Goal: Information Seeking & Learning: Learn about a topic

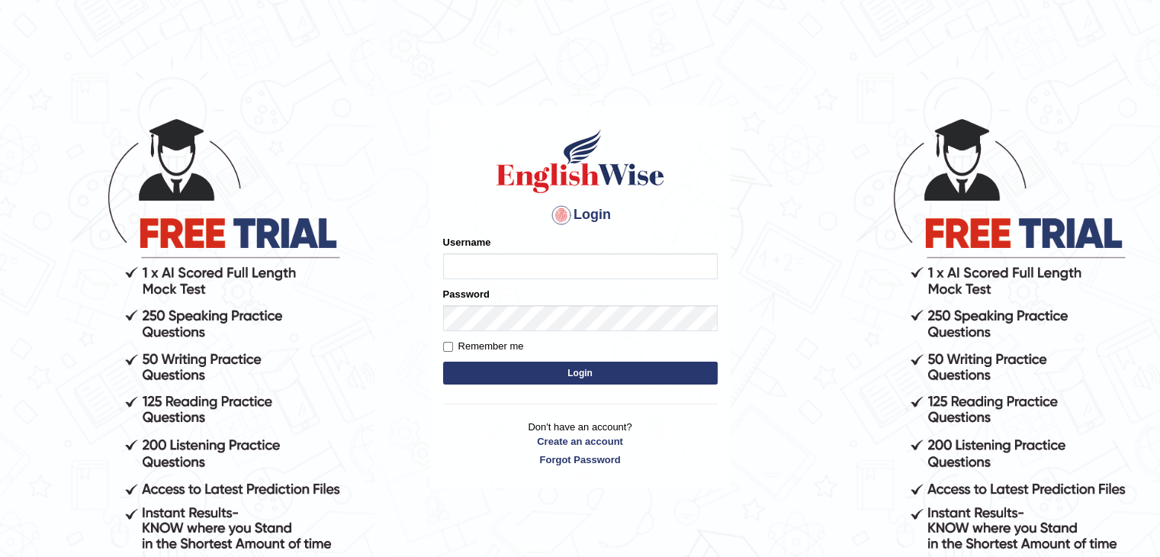
type input "ramsaran15"
click at [567, 376] on button "Login" at bounding box center [580, 372] width 274 height 23
type input "ramsaran15"
click at [567, 376] on button "Login" at bounding box center [580, 372] width 274 height 23
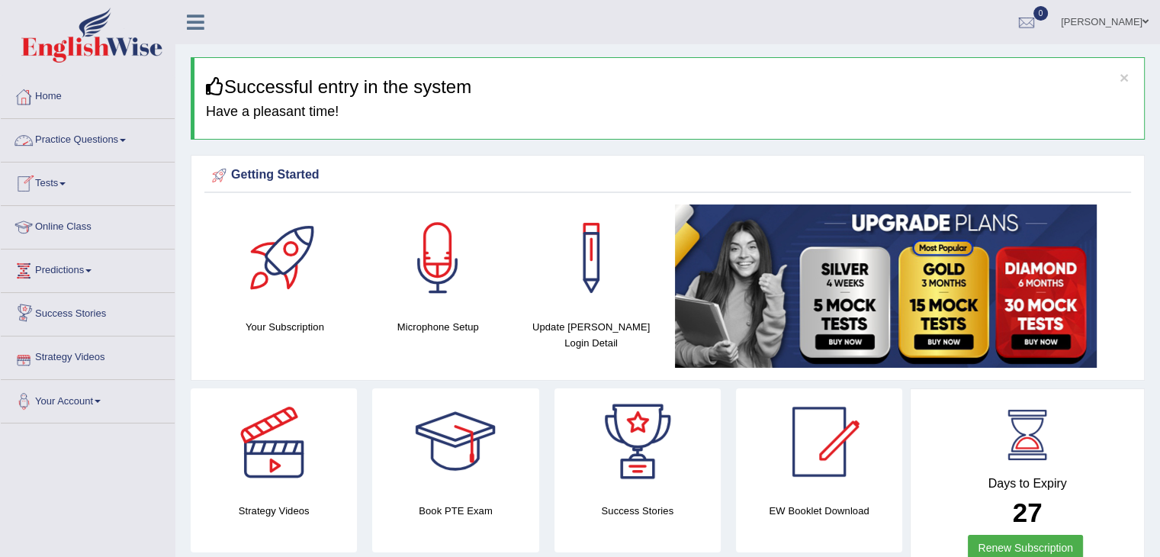
click at [110, 137] on link "Practice Questions" at bounding box center [88, 138] width 174 height 38
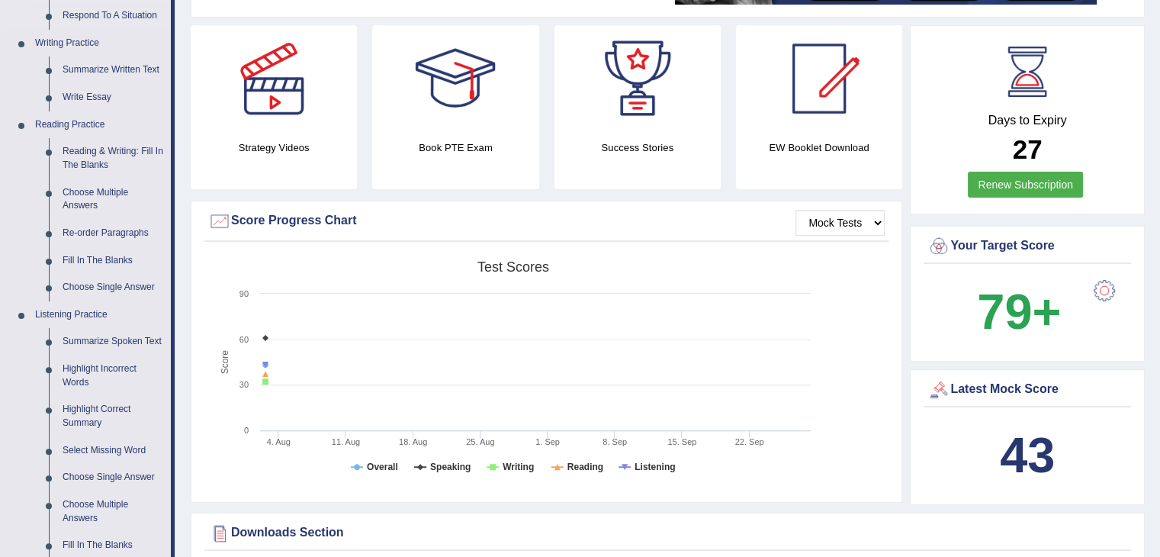
scroll to position [369, 0]
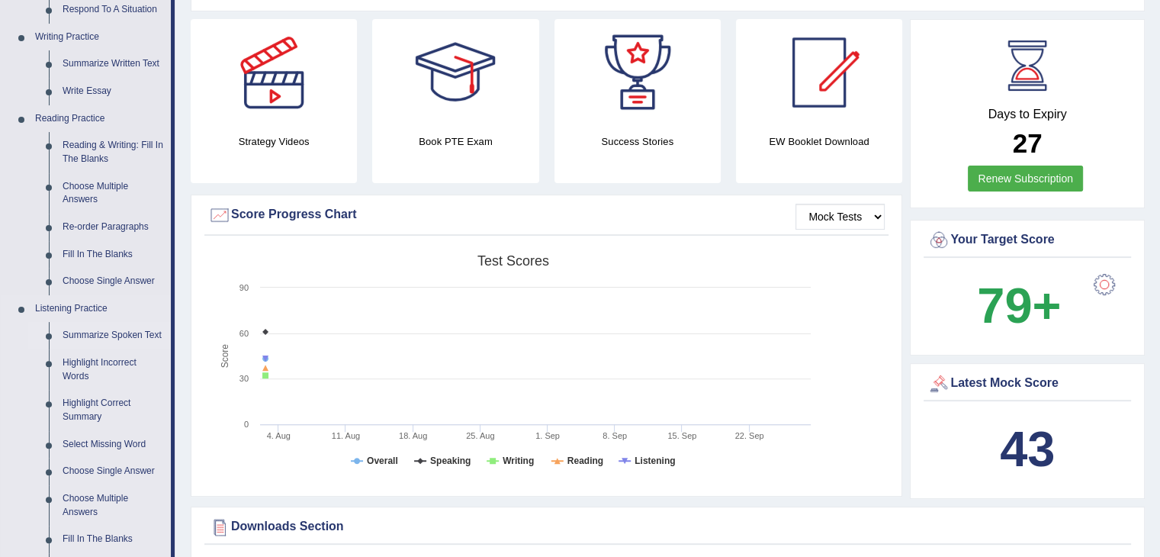
click at [98, 336] on link "Summarize Spoken Text" at bounding box center [113, 335] width 115 height 27
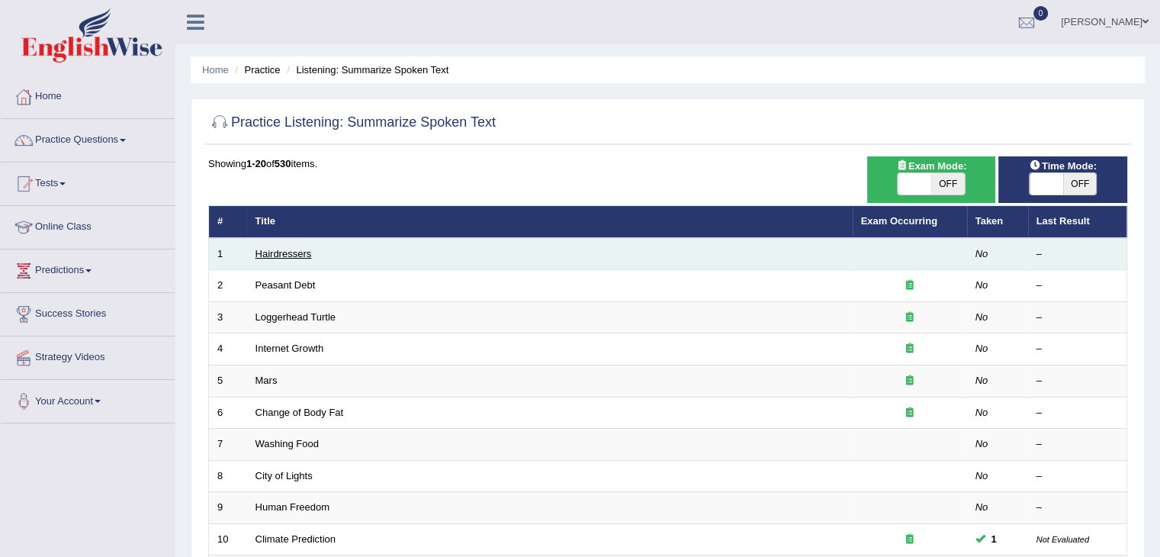
click at [285, 255] on link "Hairdressers" at bounding box center [283, 253] width 56 height 11
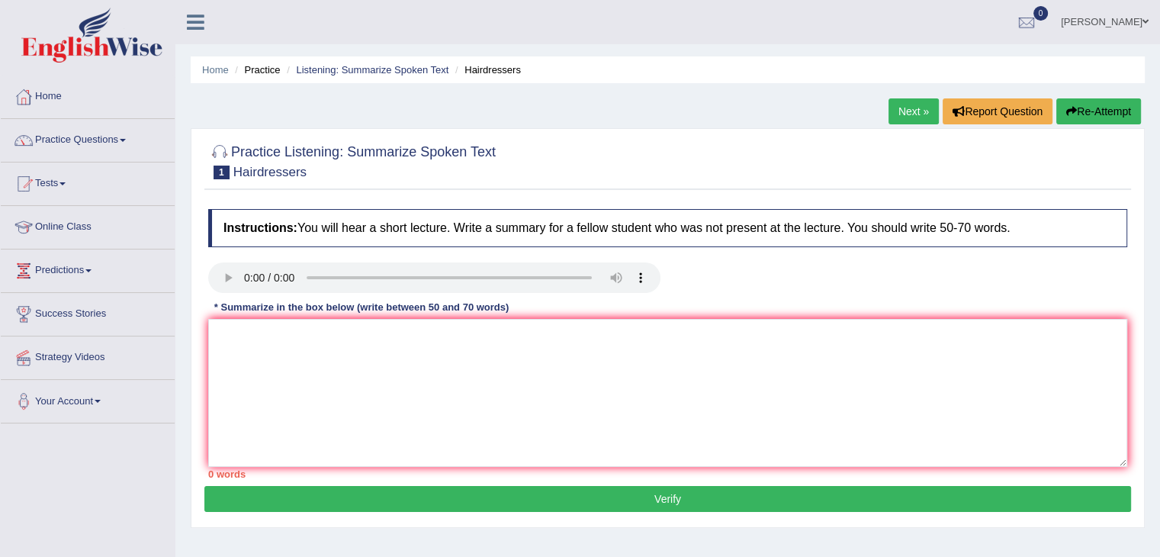
click at [694, 284] on div at bounding box center [668, 279] width 934 height 34
click at [269, 348] on textarea at bounding box center [667, 393] width 919 height 148
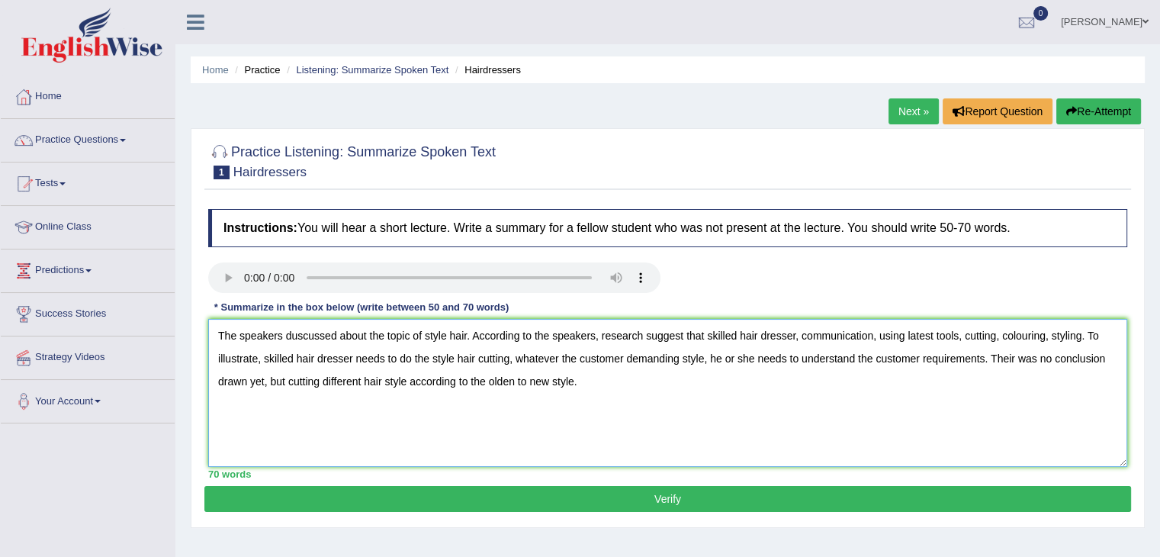
type textarea "The speakers duscussed about the topic of style hair. According to the speakers…"
click at [620, 492] on button "Verify" at bounding box center [667, 499] width 926 height 26
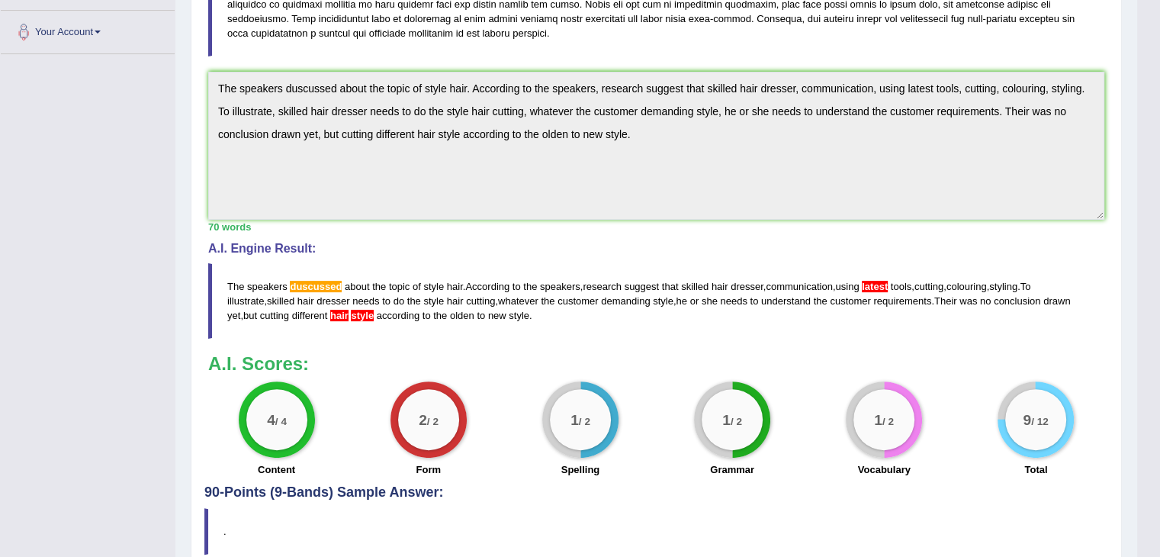
scroll to position [370, 0]
drag, startPoint x: 663, startPoint y: 339, endPoint x: 380, endPoint y: 471, distance: 312.1
click at [380, 471] on div "Instructions: You will hear a short lecture. Write a summary for a fellow stude…" at bounding box center [655, 158] width 903 height 653
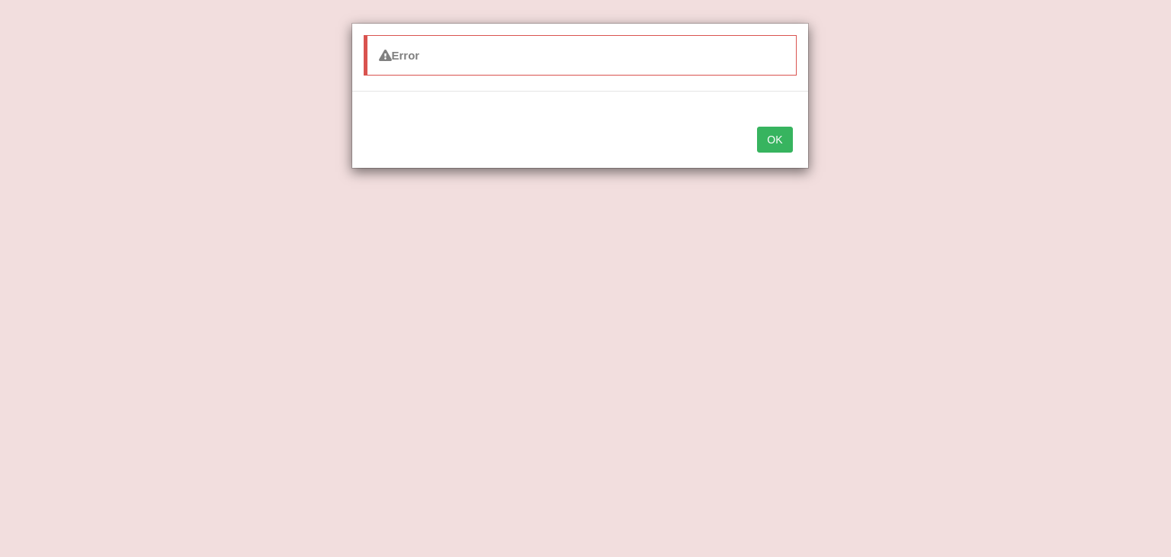
click at [101, 121] on div "Error OK" at bounding box center [585, 278] width 1171 height 557
click at [770, 142] on button "OK" at bounding box center [774, 140] width 35 height 26
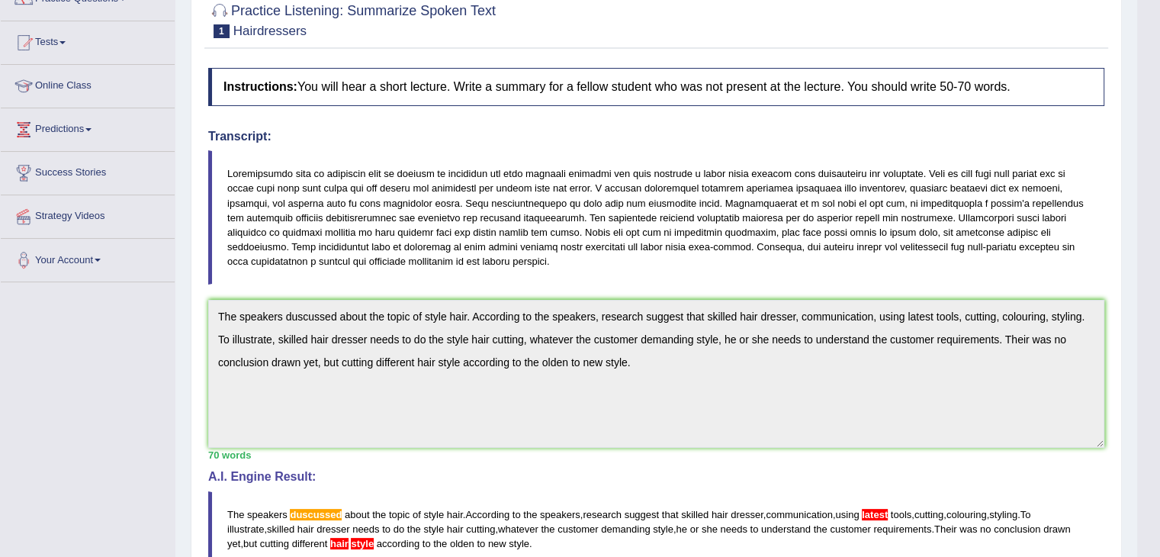
scroll to position [0, 0]
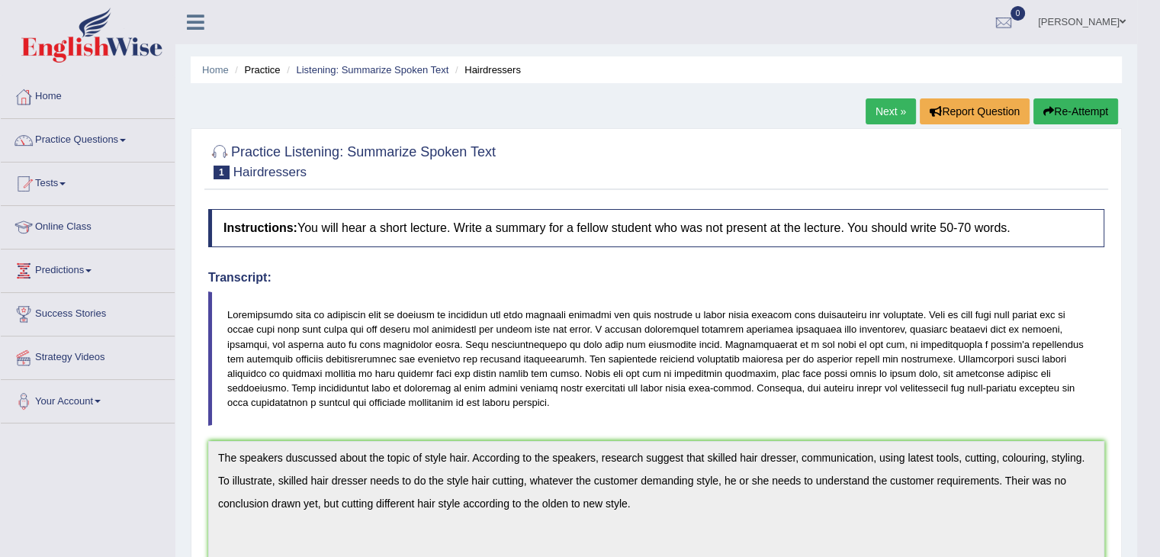
click at [881, 115] on link "Next »" at bounding box center [890, 111] width 50 height 26
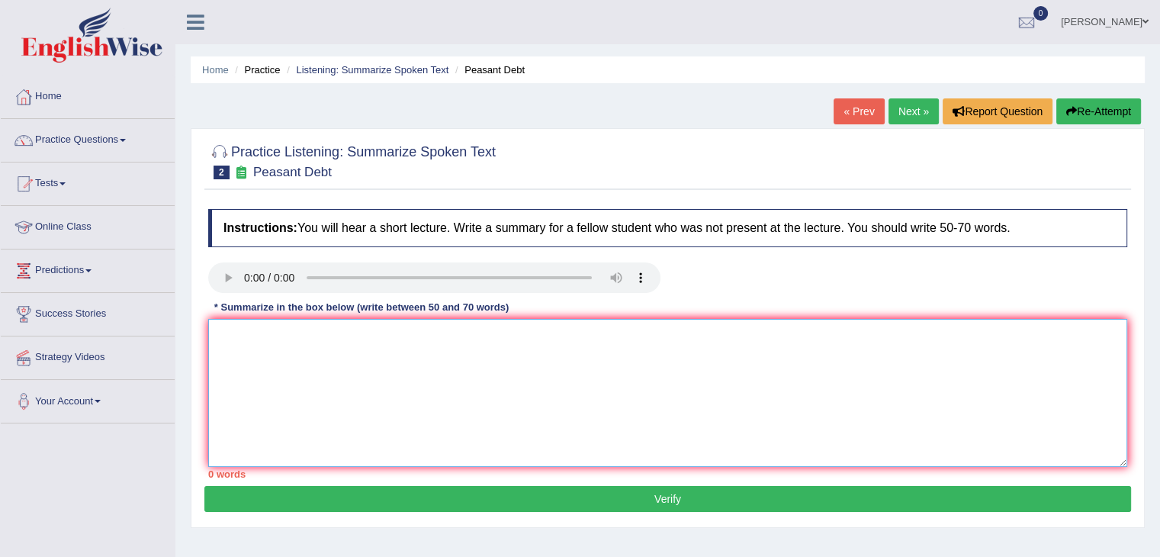
click at [261, 332] on textarea at bounding box center [667, 393] width 919 height 148
click at [365, 332] on textarea "The speakers discussed about the topic of" at bounding box center [667, 393] width 919 height 148
click at [402, 330] on textarea "The speakers discussed the topic of" at bounding box center [667, 393] width 919 height 148
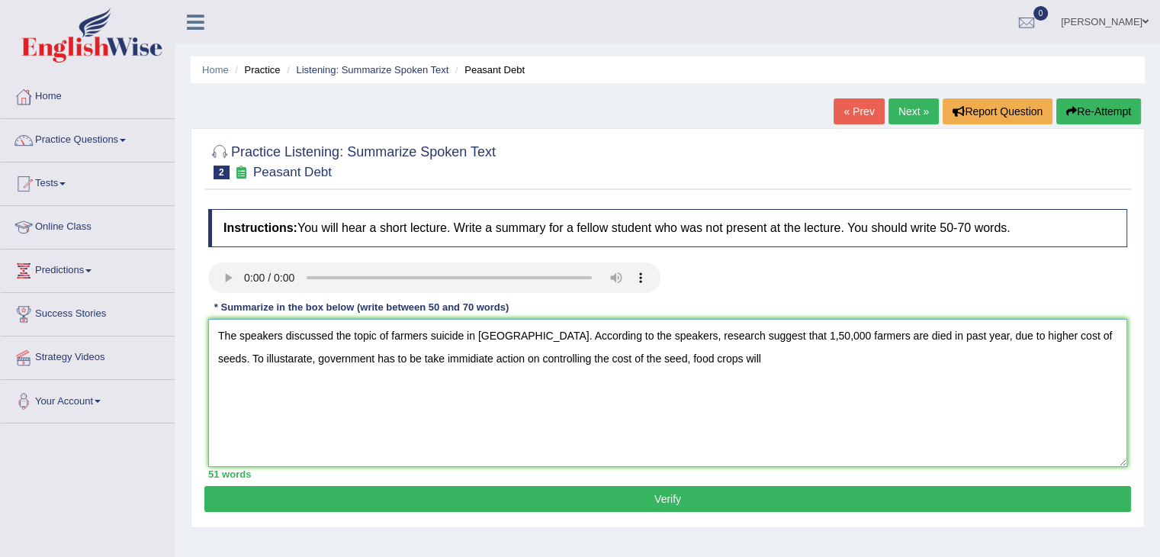
click at [637, 357] on textarea "The speakers discussed the topic of farmers suicide in india. According to the …" at bounding box center [667, 393] width 919 height 148
click at [746, 361] on textarea "The speakers discussed the topic of farmers suicide in india. According to the …" at bounding box center [667, 393] width 919 height 148
click at [649, 355] on textarea "The speakers discussed the topic of farmers suicide in india. According to the …" at bounding box center [667, 393] width 919 height 148
click at [823, 355] on textarea "The speakers discussed the topic of farmers suicide in india. According to the …" at bounding box center [667, 393] width 919 height 148
click at [912, 358] on textarea "The speakers discussed the topic of farmers suicide in india. According to the …" at bounding box center [667, 393] width 919 height 148
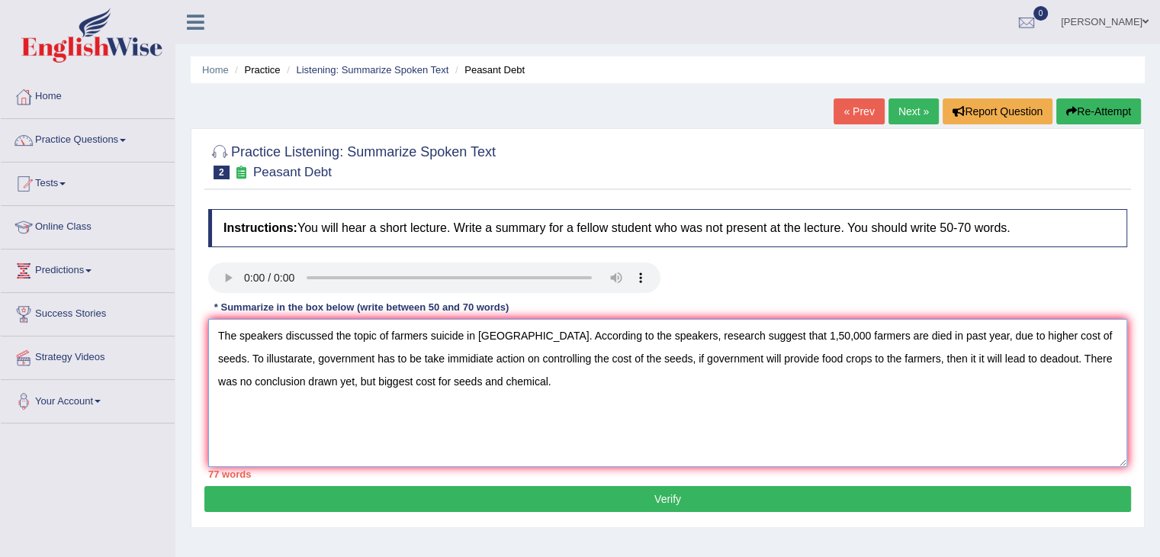
click at [892, 354] on textarea "The speakers discussed the topic of farmers suicide in india. According to the …" at bounding box center [667, 393] width 919 height 148
click at [734, 359] on textarea "The speakers discussed the topic of farmers suicide in india. According to the …" at bounding box center [667, 393] width 919 height 148
click at [686, 354] on textarea "The speakers discussed the topic of farmers suicide in india. According to the …" at bounding box center [667, 393] width 919 height 148
click at [446, 356] on textarea "The speakers discussed the topic of farmers suicide in india. According to the …" at bounding box center [667, 393] width 919 height 148
click at [220, 333] on textarea "The speakers discussed the topic of farmers suicide in india. According to the …" at bounding box center [667, 393] width 919 height 148
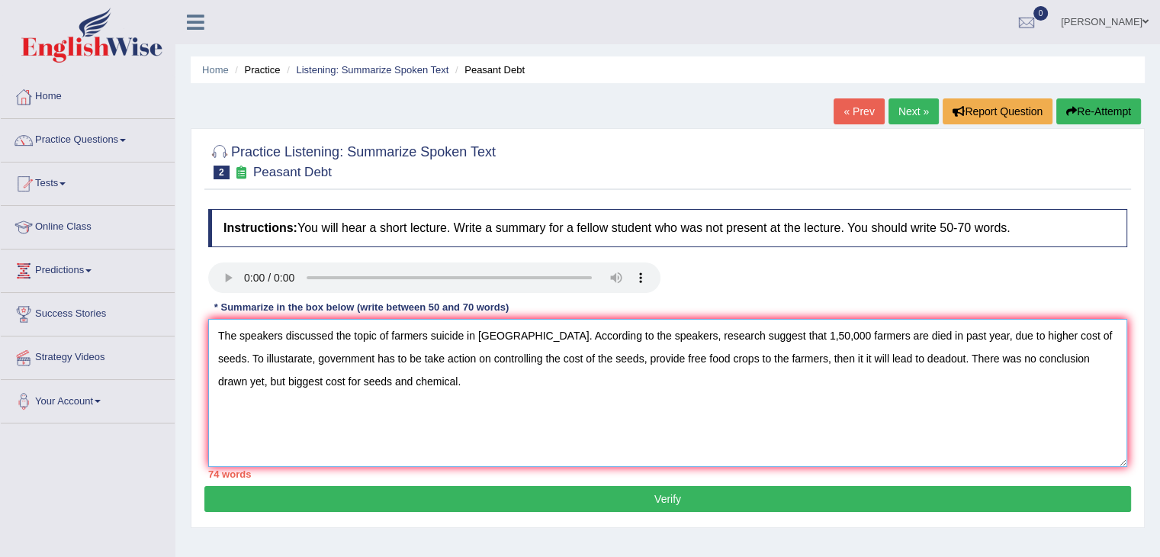
click at [220, 333] on textarea "The speakers discussed the topic of farmers suicide in india. According to the …" at bounding box center [667, 393] width 919 height 148
type textarea "The speakers discussed the topic of farmers suicide in india. According to the …"
click at [555, 502] on button "Verify" at bounding box center [667, 499] width 926 height 26
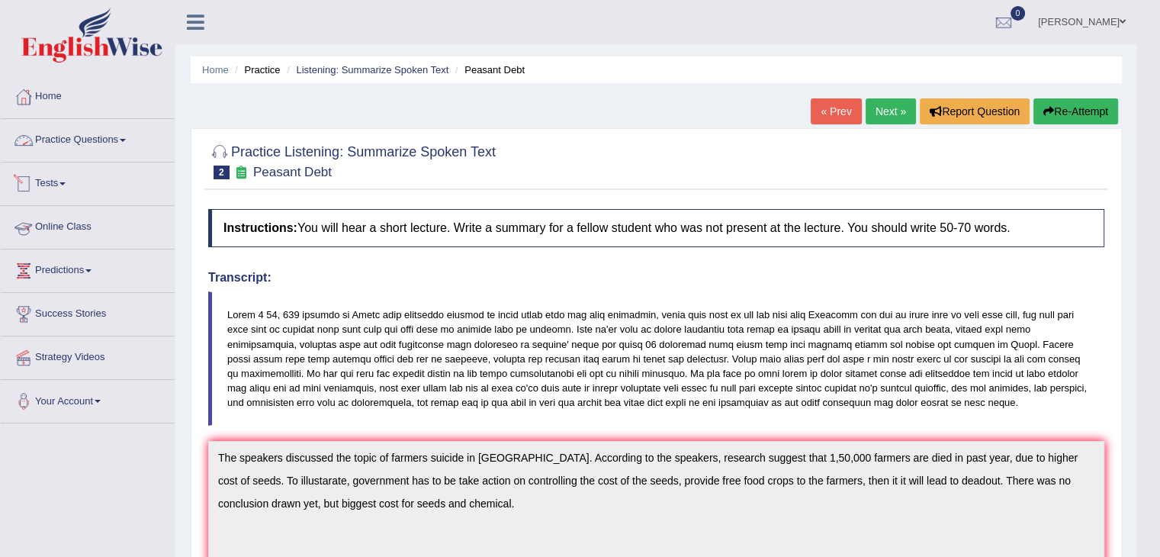
click at [101, 142] on link "Practice Questions" at bounding box center [88, 138] width 174 height 38
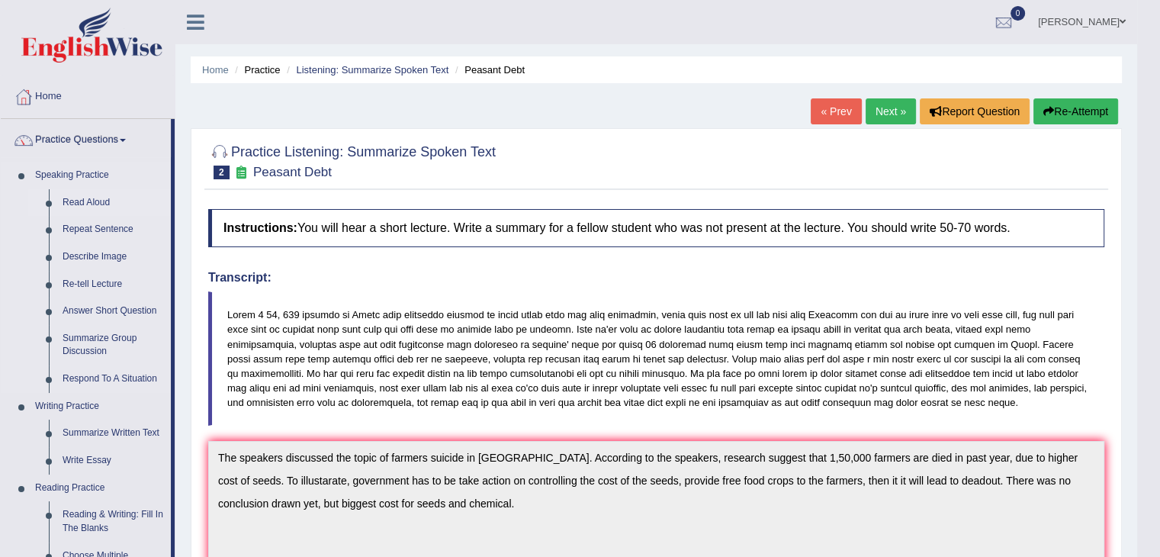
click at [99, 202] on link "Read Aloud" at bounding box center [113, 202] width 115 height 27
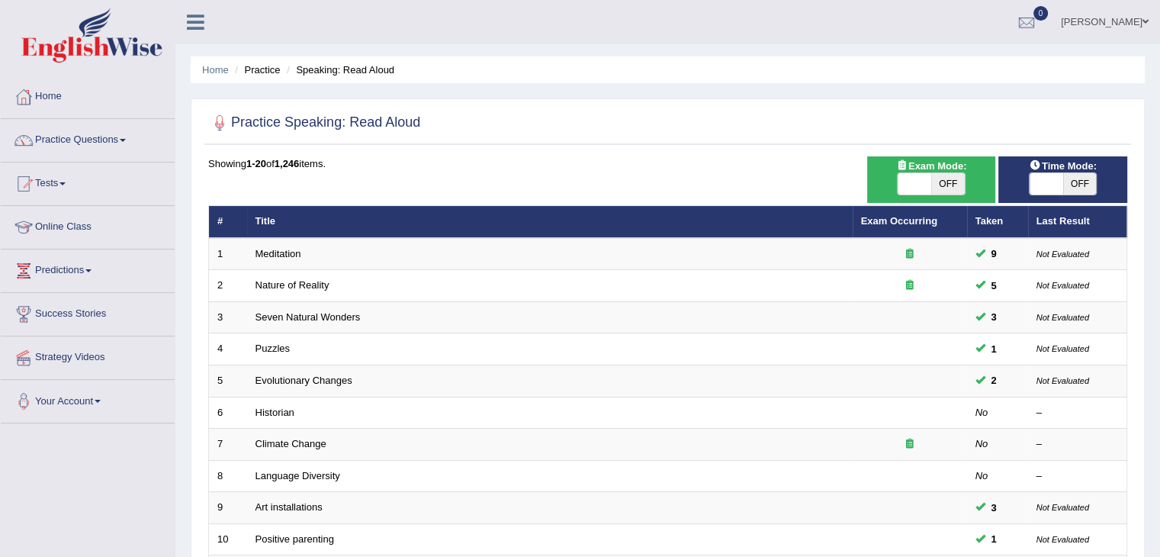
click at [276, 249] on link "Meditation" at bounding box center [278, 253] width 46 height 11
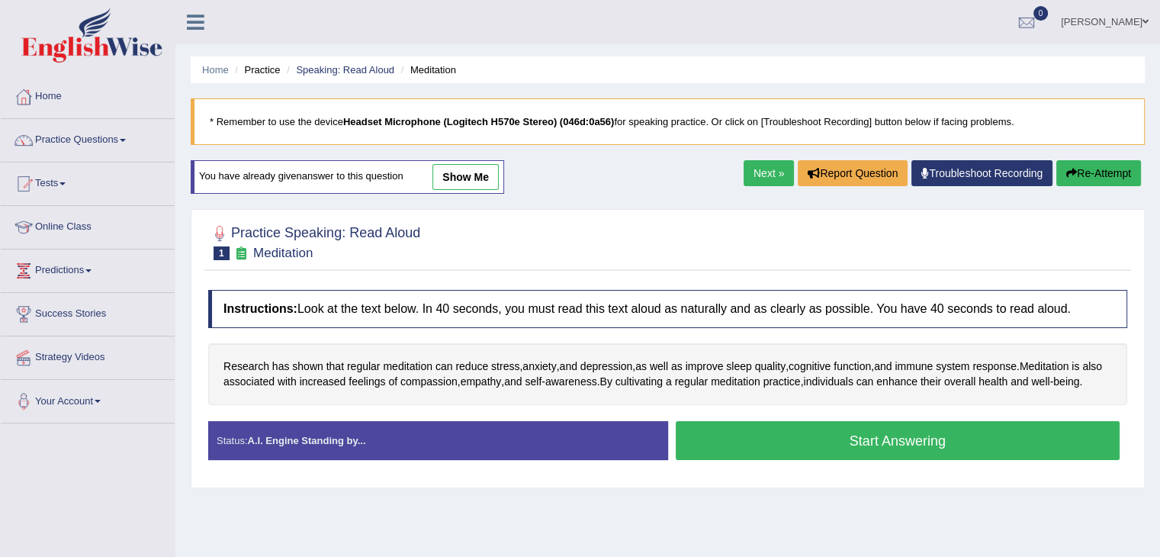
click at [804, 451] on button "Start Answering" at bounding box center [897, 440] width 444 height 39
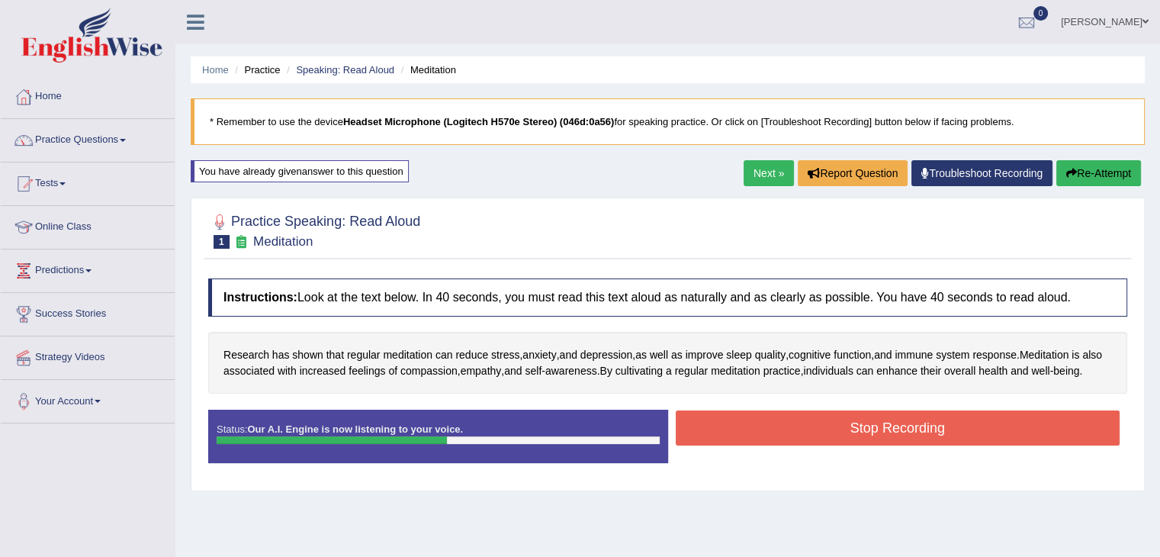
click at [804, 445] on button "Stop Recording" at bounding box center [897, 427] width 444 height 35
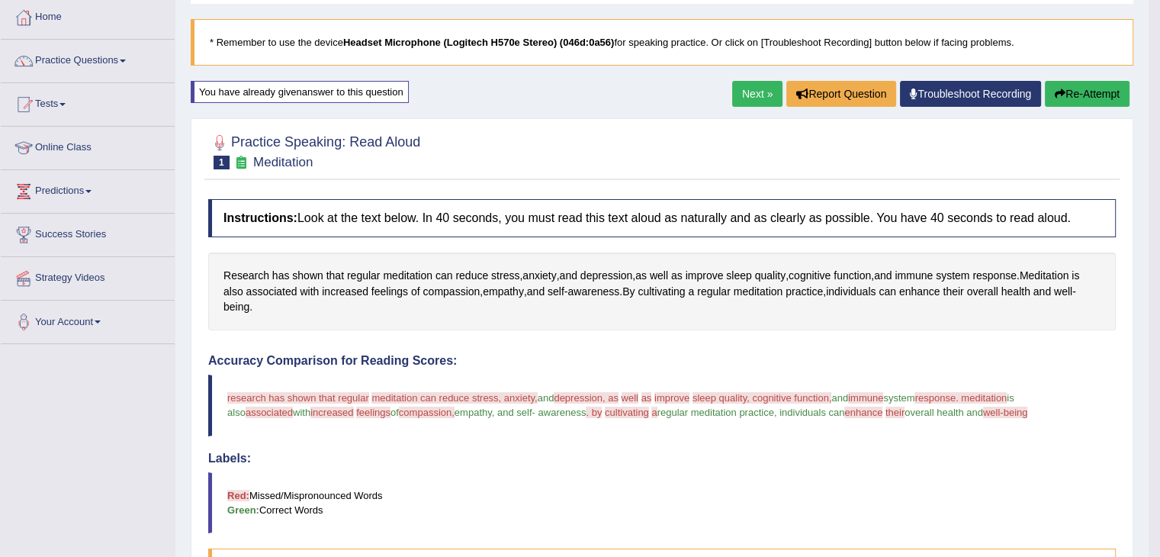
scroll to position [78, 0]
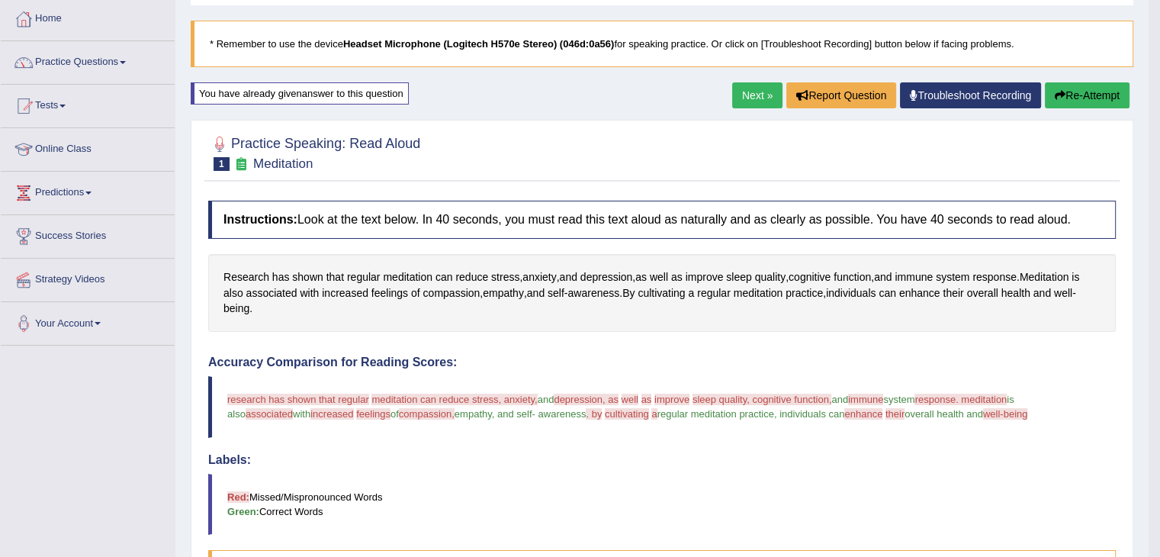
click at [1065, 93] on button "Re-Attempt" at bounding box center [1086, 95] width 85 height 26
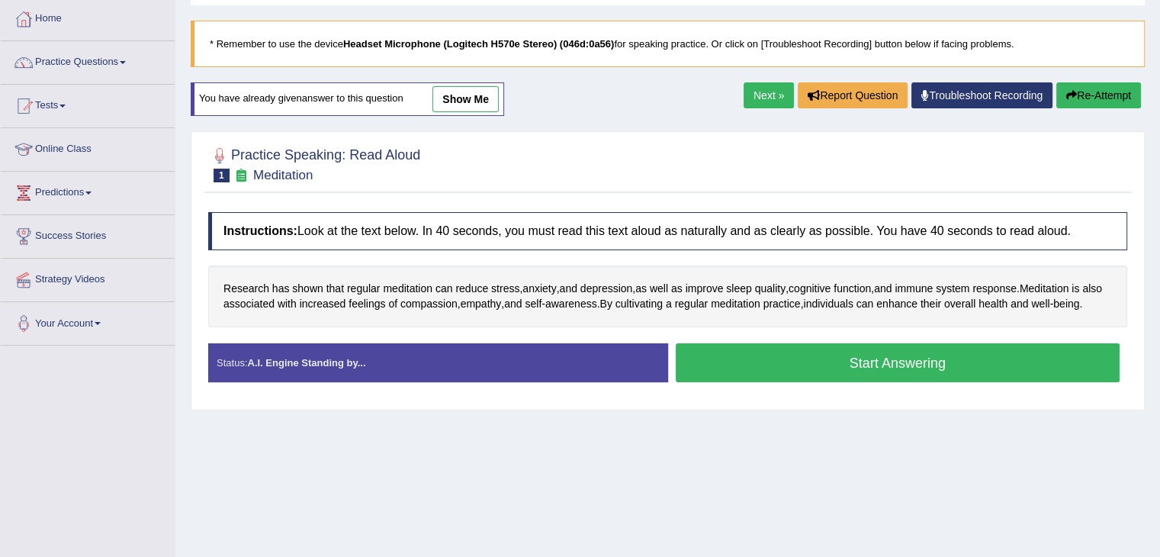
click at [831, 376] on button "Start Answering" at bounding box center [897, 362] width 444 height 39
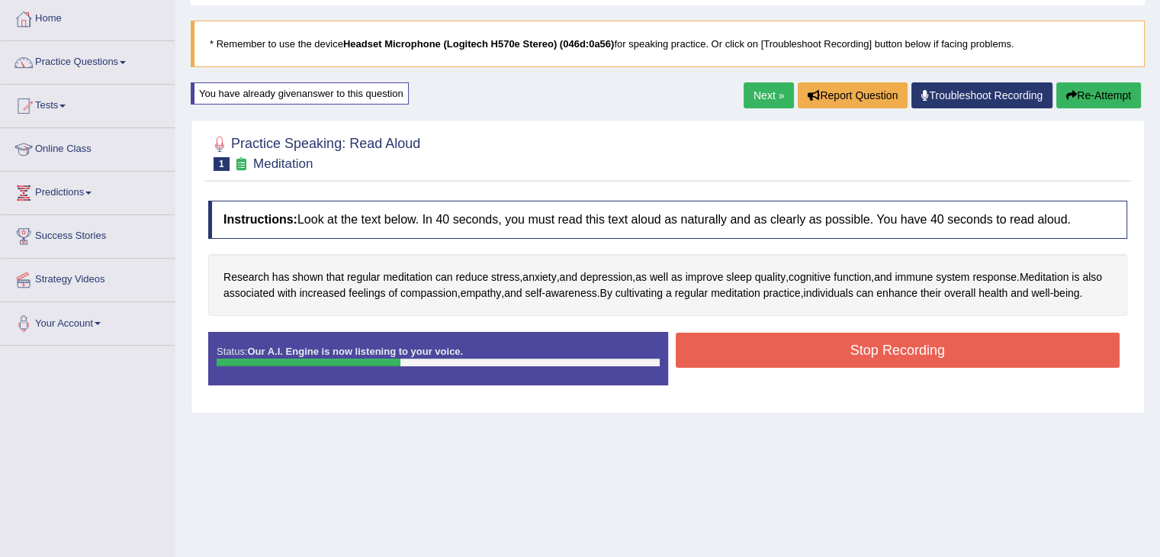
click at [887, 367] on button "Stop Recording" at bounding box center [897, 349] width 444 height 35
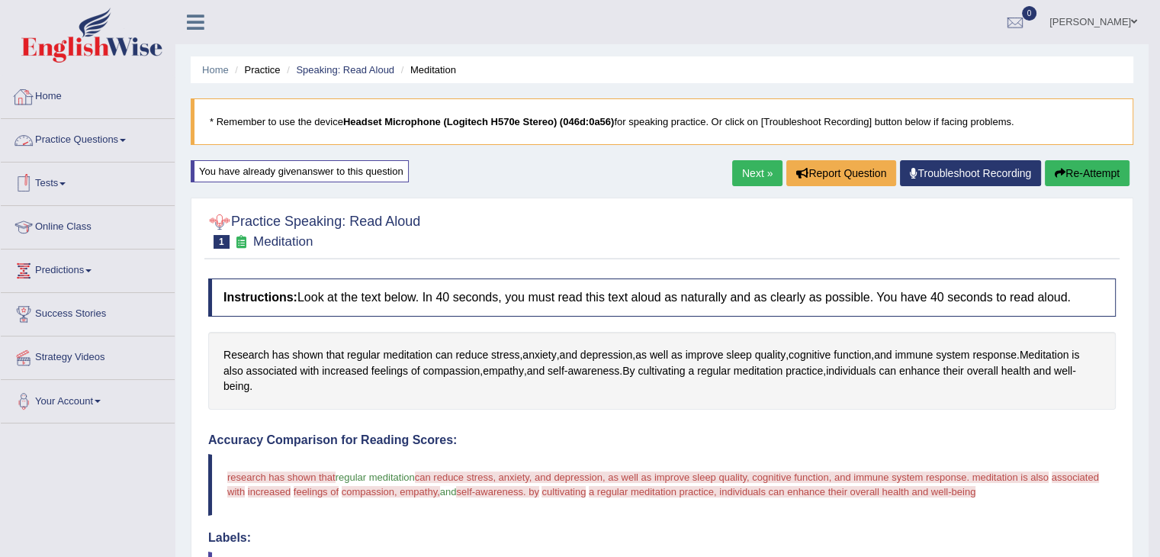
click at [39, 102] on link "Home" at bounding box center [88, 94] width 174 height 38
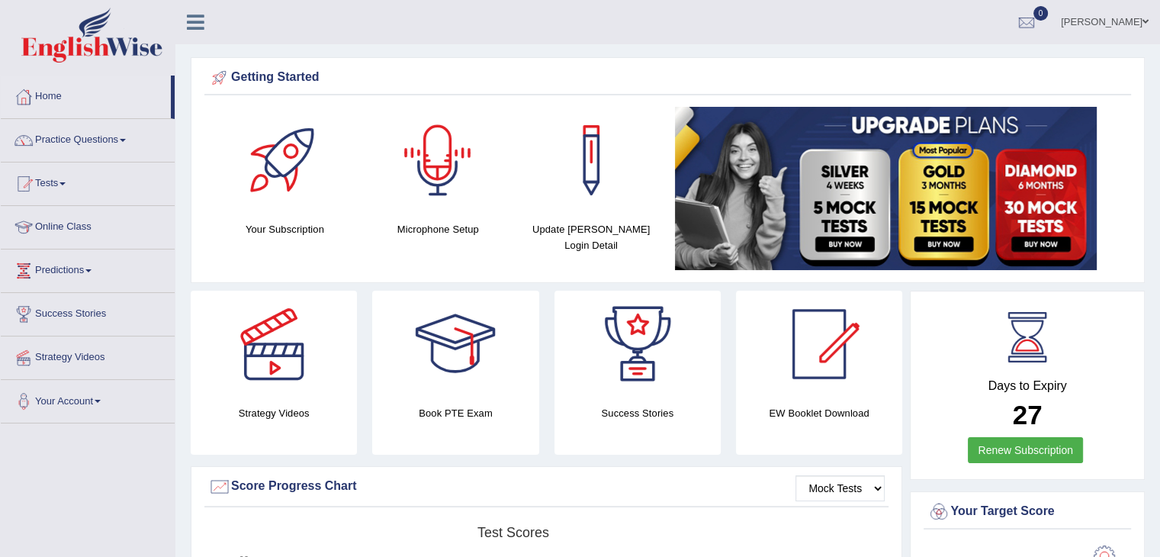
click at [435, 210] on div at bounding box center [437, 160] width 107 height 107
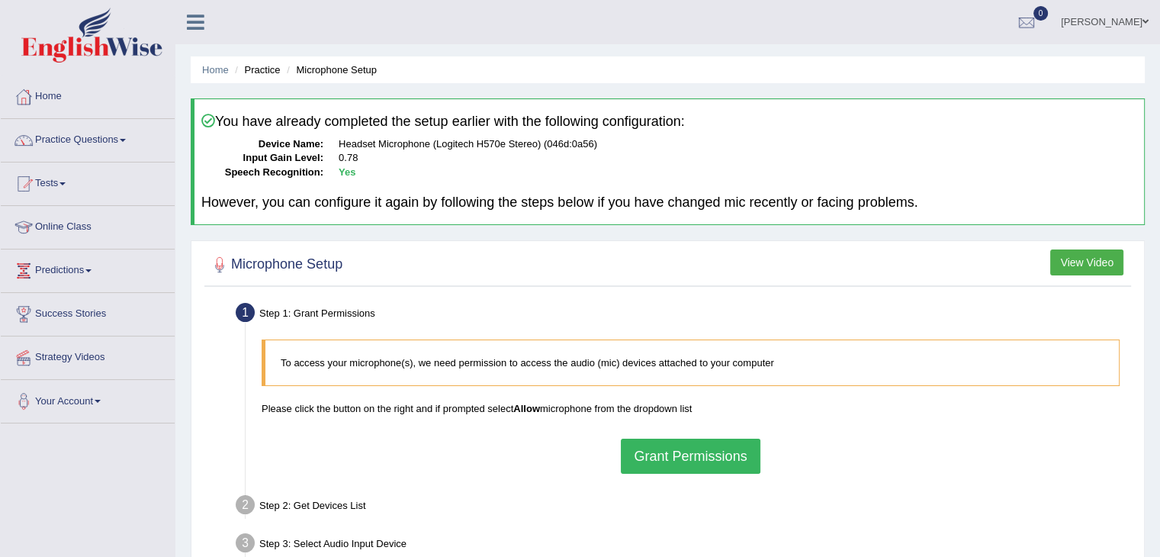
click at [713, 459] on button "Grant Permissions" at bounding box center [690, 455] width 139 height 35
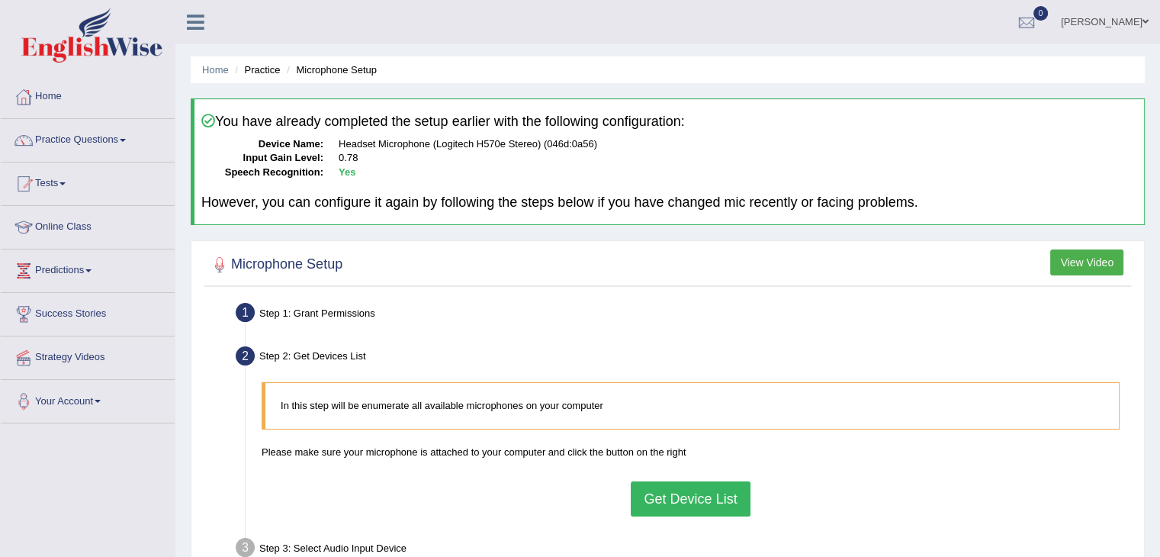
scroll to position [116, 0]
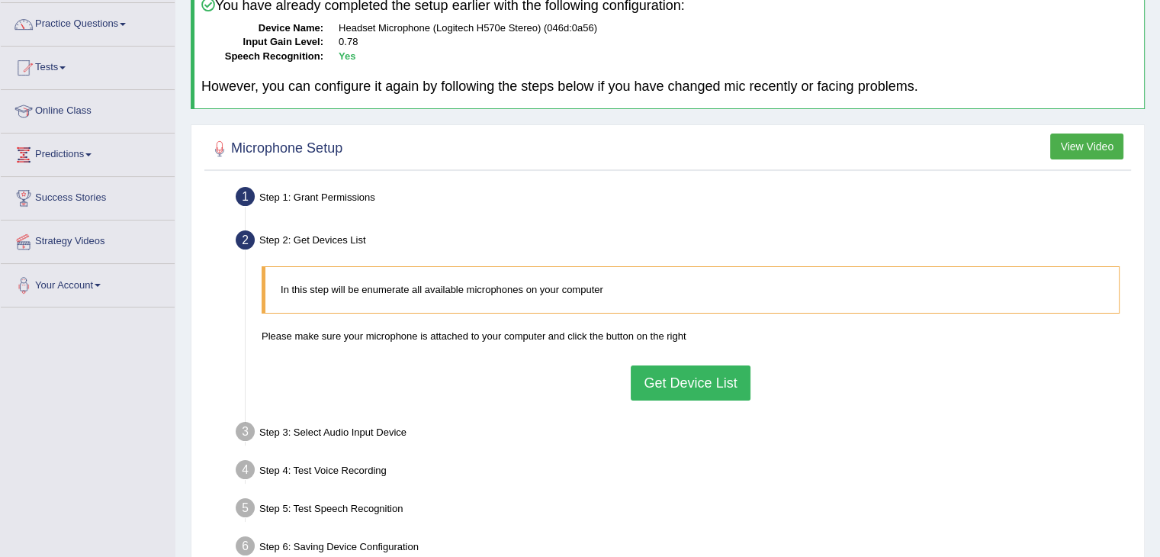
click at [686, 388] on button "Get Device List" at bounding box center [689, 382] width 119 height 35
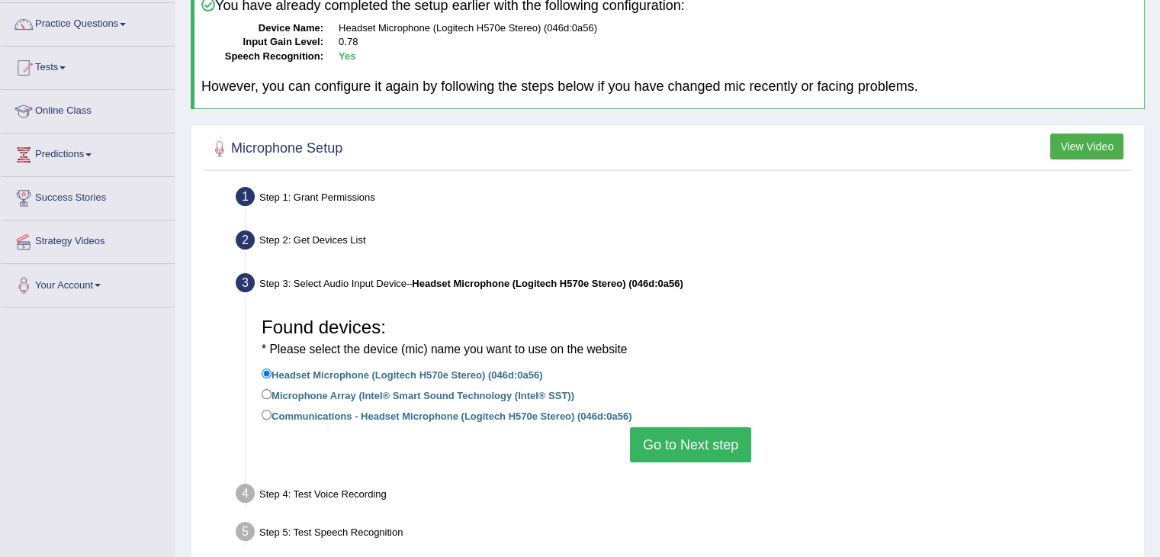
click at [698, 442] on button "Go to Next step" at bounding box center [690, 444] width 121 height 35
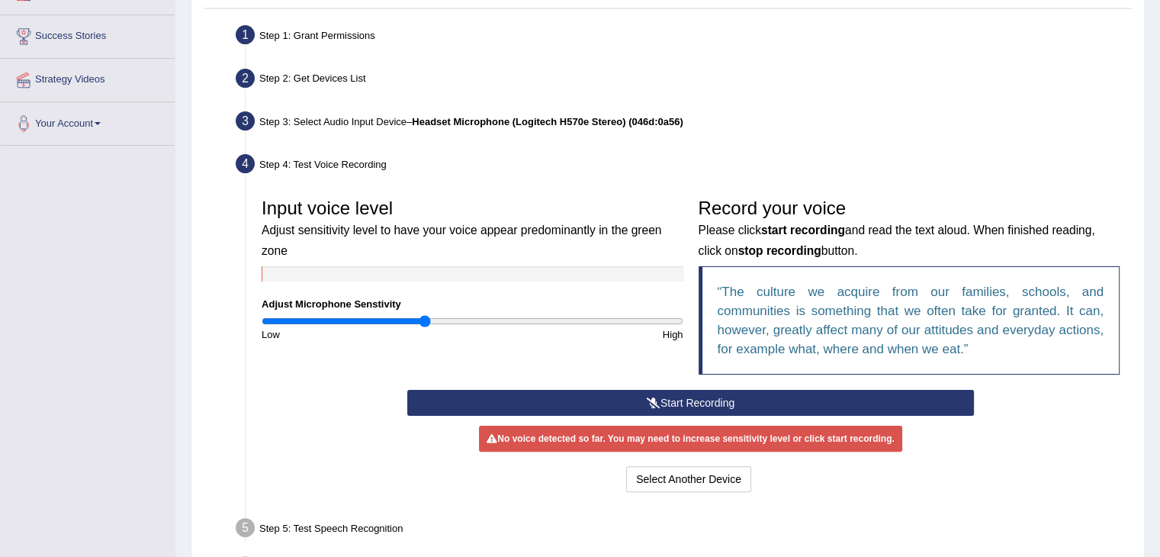
scroll to position [280, 0]
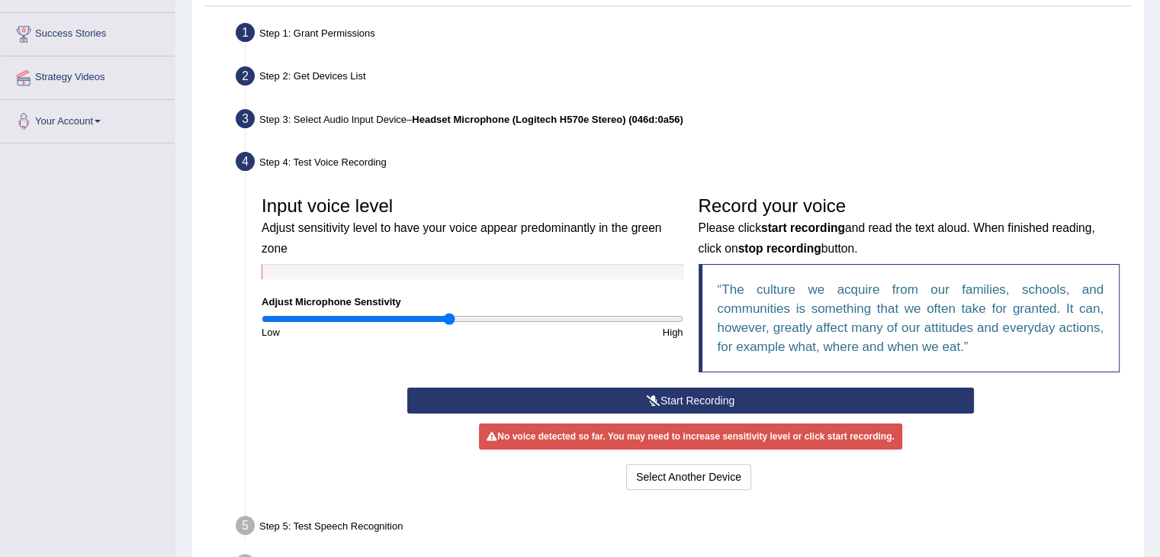
click at [451, 316] on input "range" at bounding box center [472, 319] width 422 height 12
click at [679, 391] on button "Start Recording" at bounding box center [690, 400] width 566 height 26
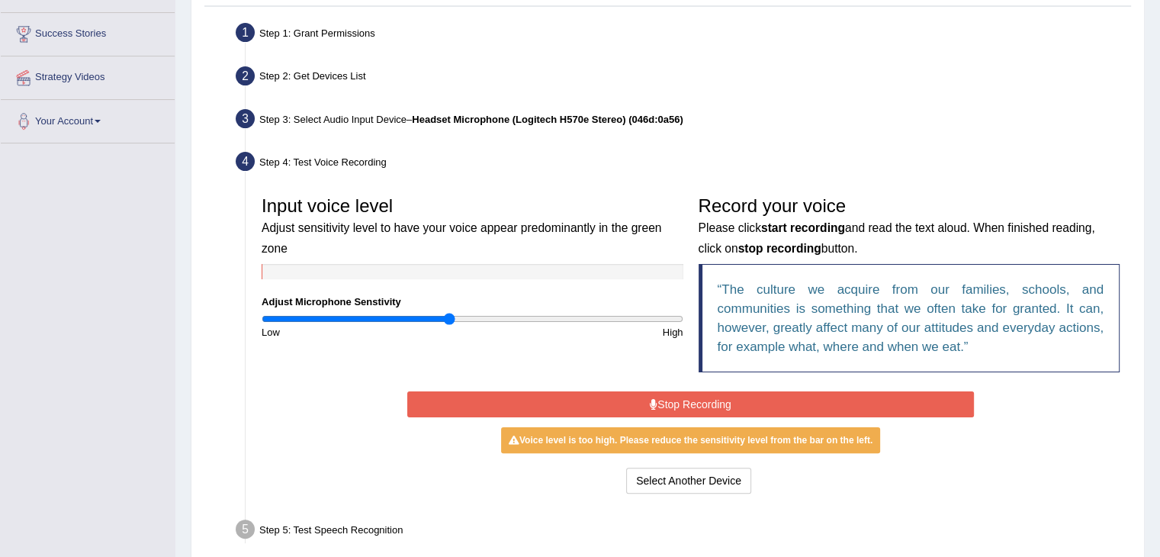
click at [664, 399] on button "Stop Recording" at bounding box center [690, 404] width 566 height 26
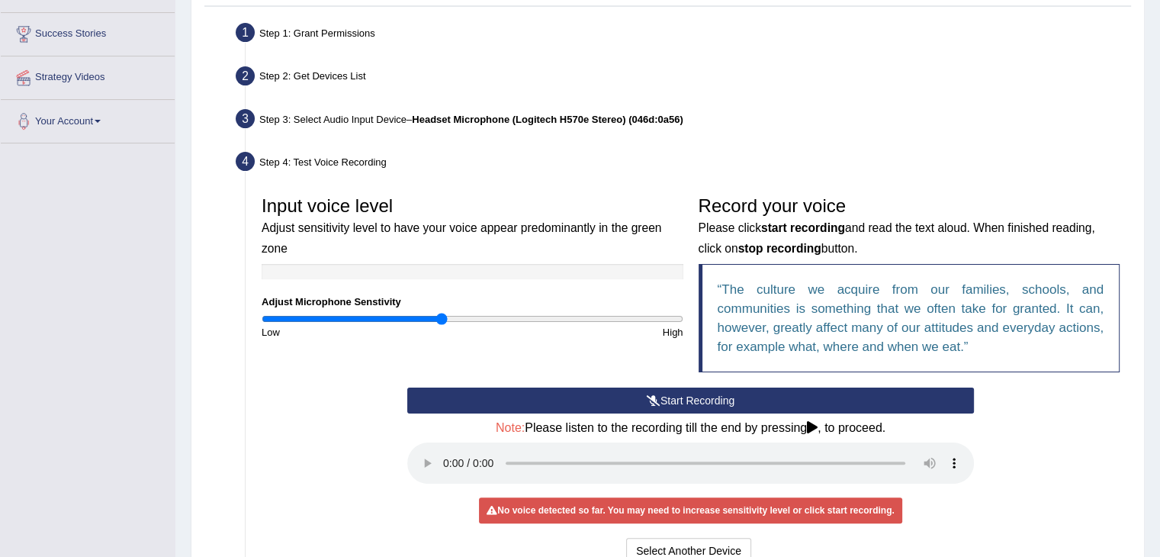
click at [439, 319] on input "range" at bounding box center [472, 319] width 422 height 12
click at [679, 401] on button "Start Recording" at bounding box center [690, 400] width 566 height 26
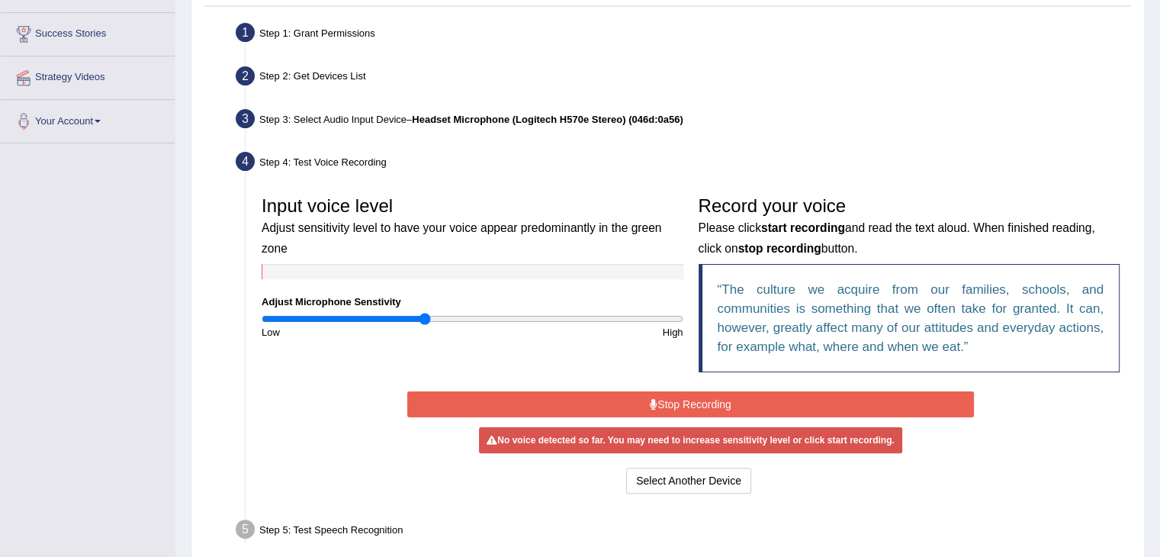
click at [425, 317] on input "range" at bounding box center [472, 319] width 422 height 12
click at [661, 401] on button "Stop Recording" at bounding box center [690, 404] width 566 height 26
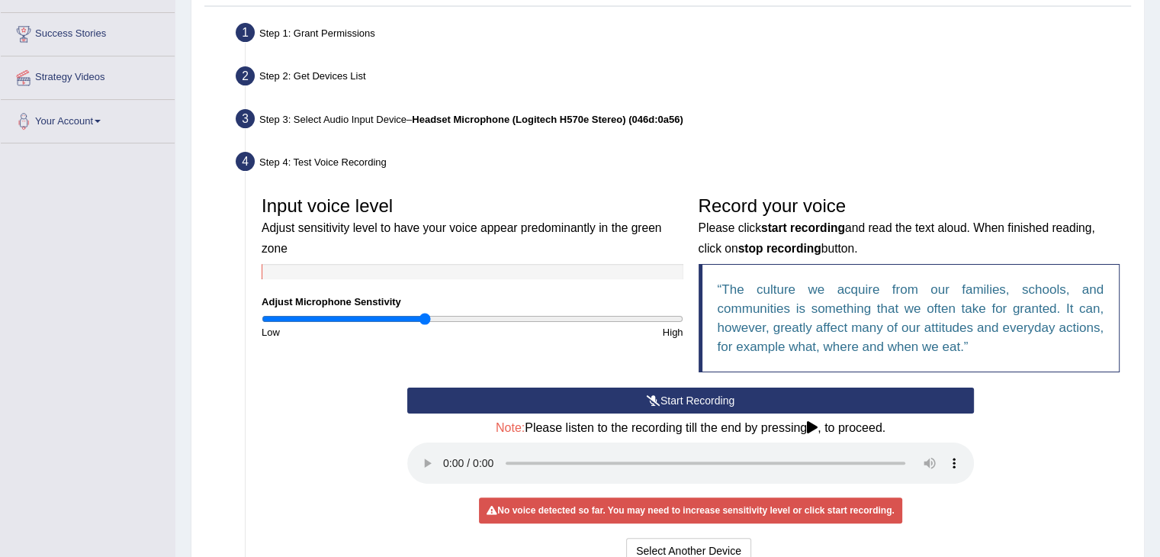
click at [661, 401] on button "Start Recording" at bounding box center [690, 400] width 566 height 26
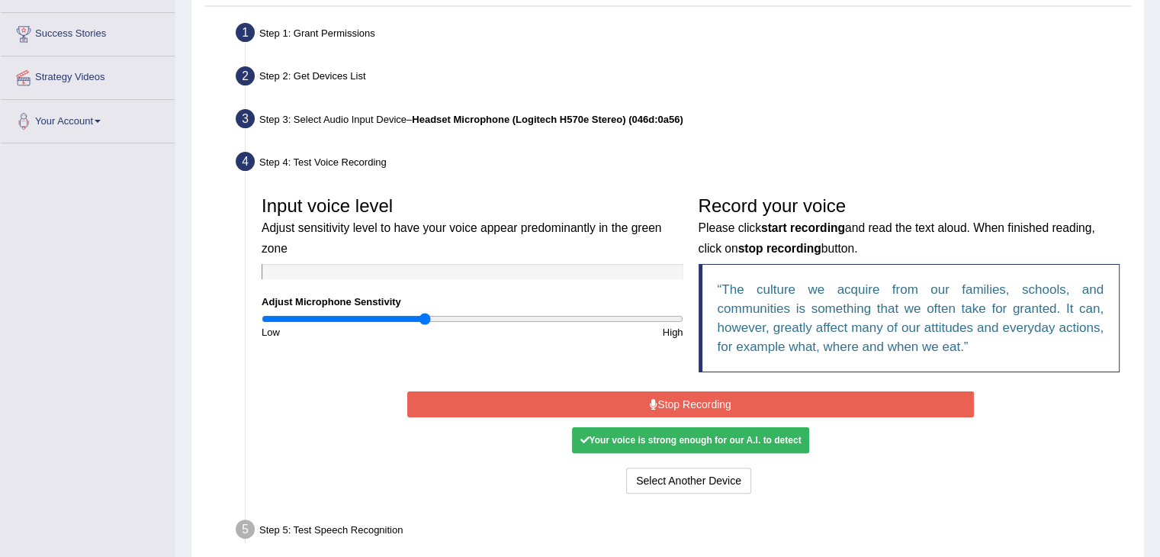
click at [701, 407] on button "Stop Recording" at bounding box center [690, 404] width 566 height 26
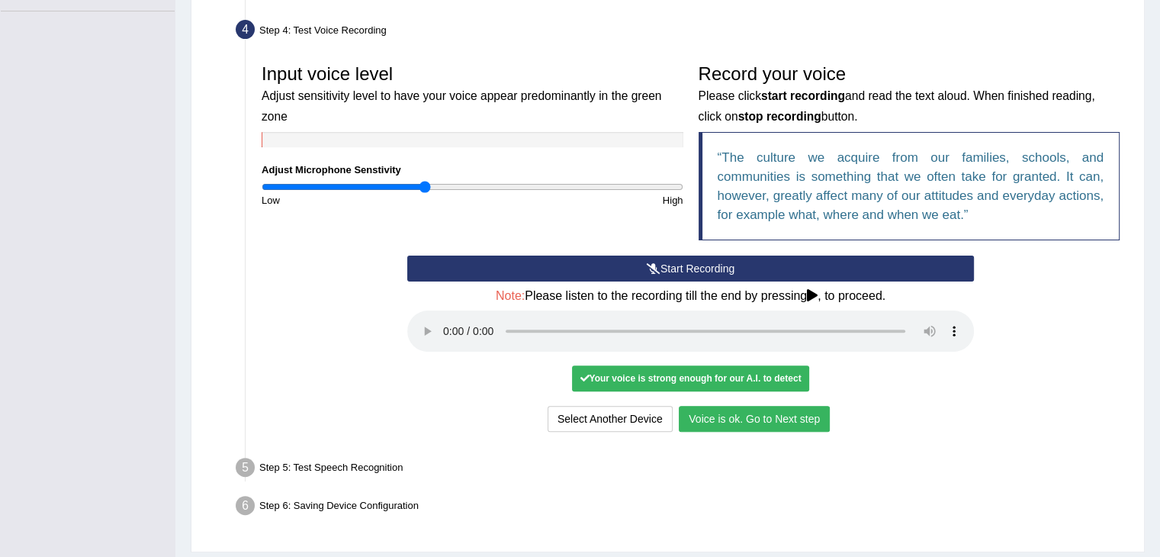
scroll to position [412, 0]
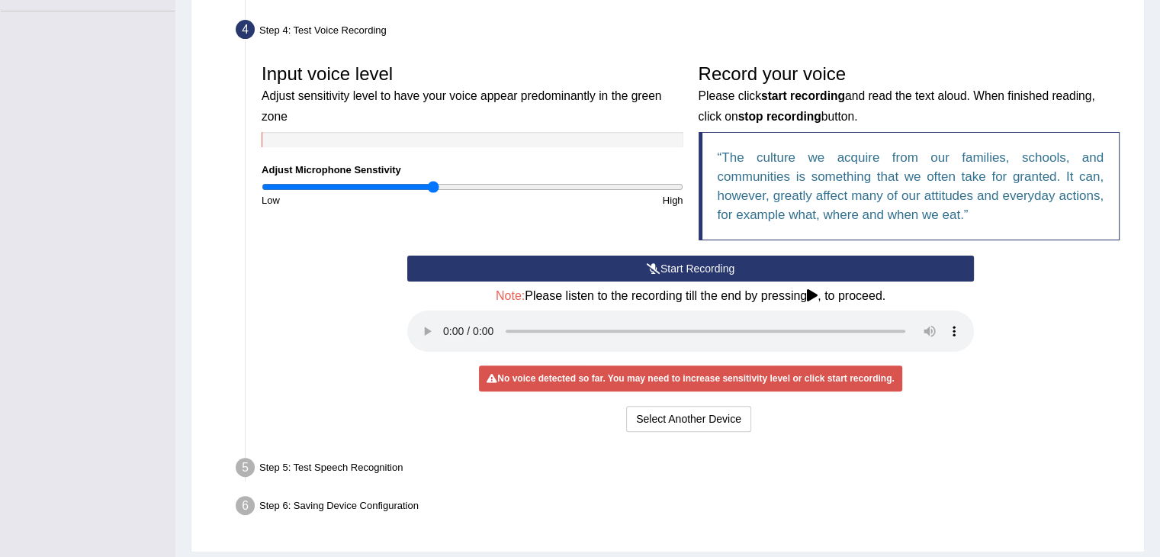
click at [433, 184] on input "range" at bounding box center [472, 187] width 422 height 12
click at [585, 270] on button "Start Recording" at bounding box center [690, 268] width 566 height 26
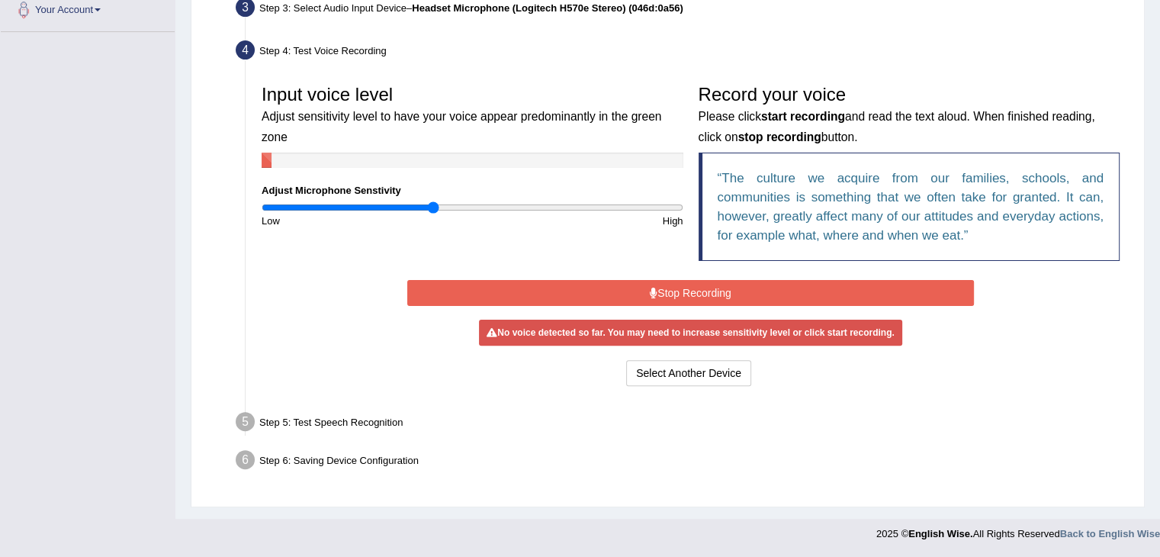
scroll to position [385, 0]
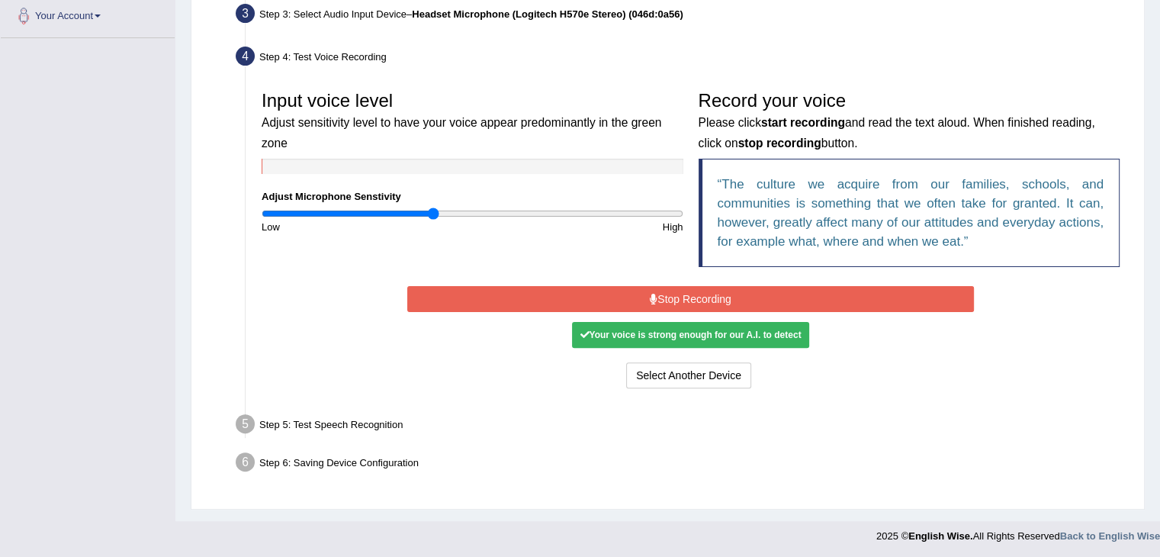
click at [615, 294] on button "Stop Recording" at bounding box center [690, 299] width 566 height 26
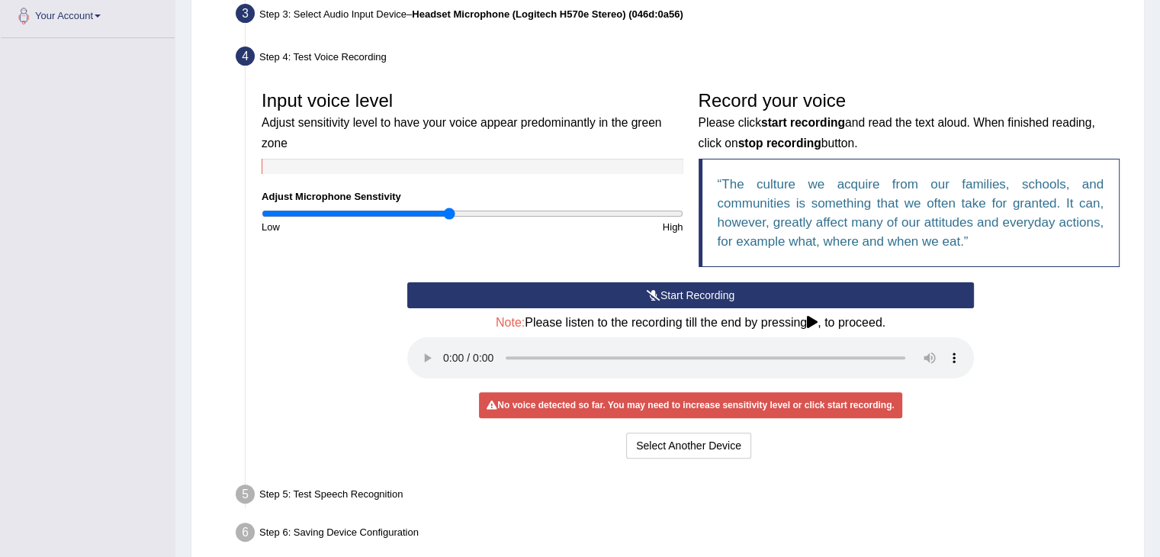
click at [448, 213] on input "range" at bounding box center [472, 213] width 422 height 12
click at [679, 298] on button "Start Recording" at bounding box center [690, 295] width 566 height 26
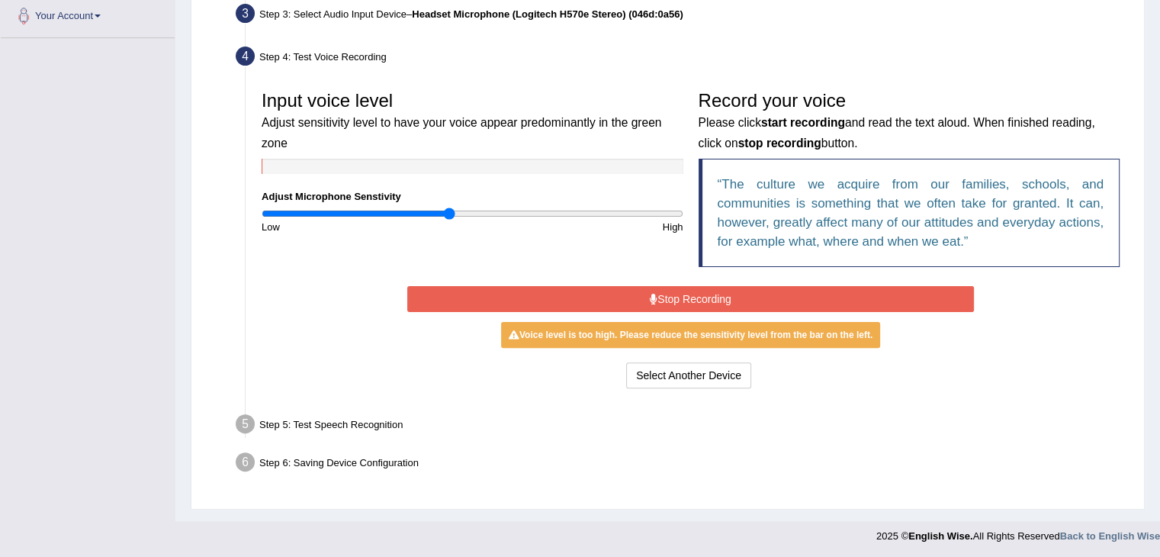
click at [689, 297] on button "Stop Recording" at bounding box center [690, 299] width 566 height 26
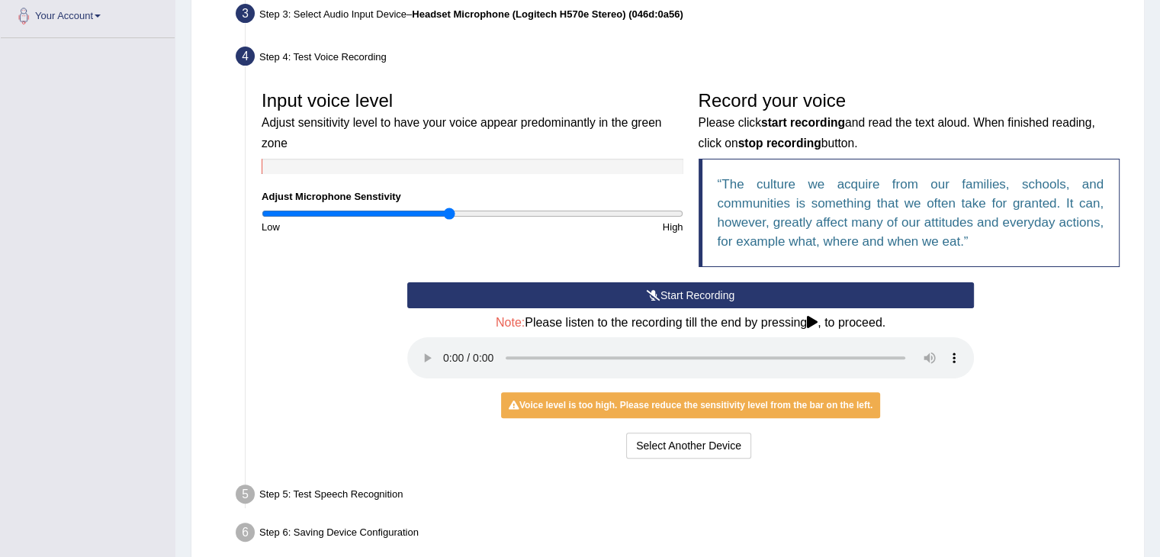
click at [614, 296] on button "Start Recording" at bounding box center [690, 295] width 566 height 26
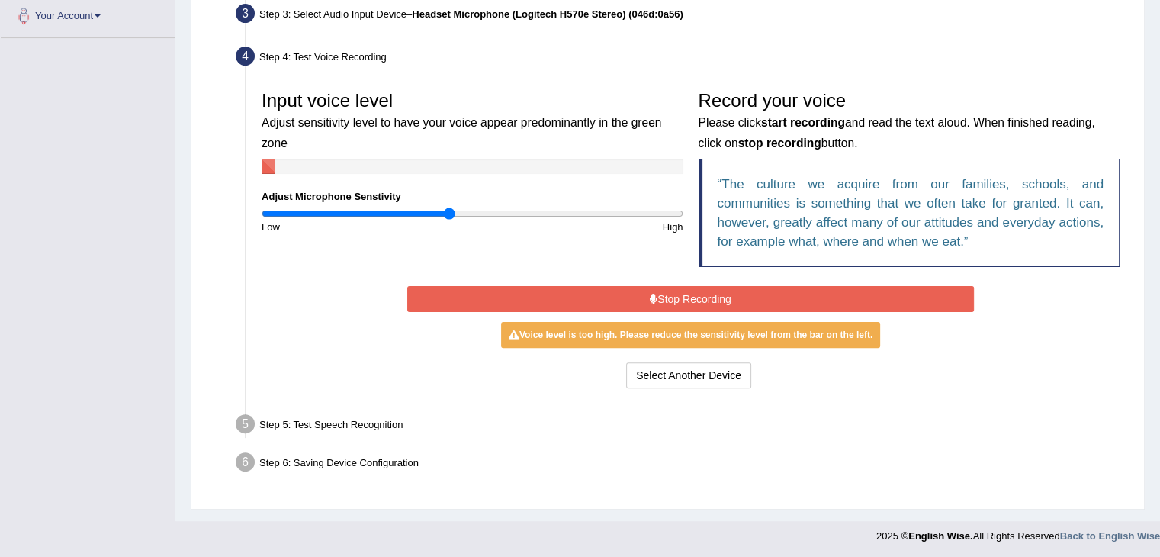
click at [444, 213] on input "range" at bounding box center [472, 213] width 422 height 12
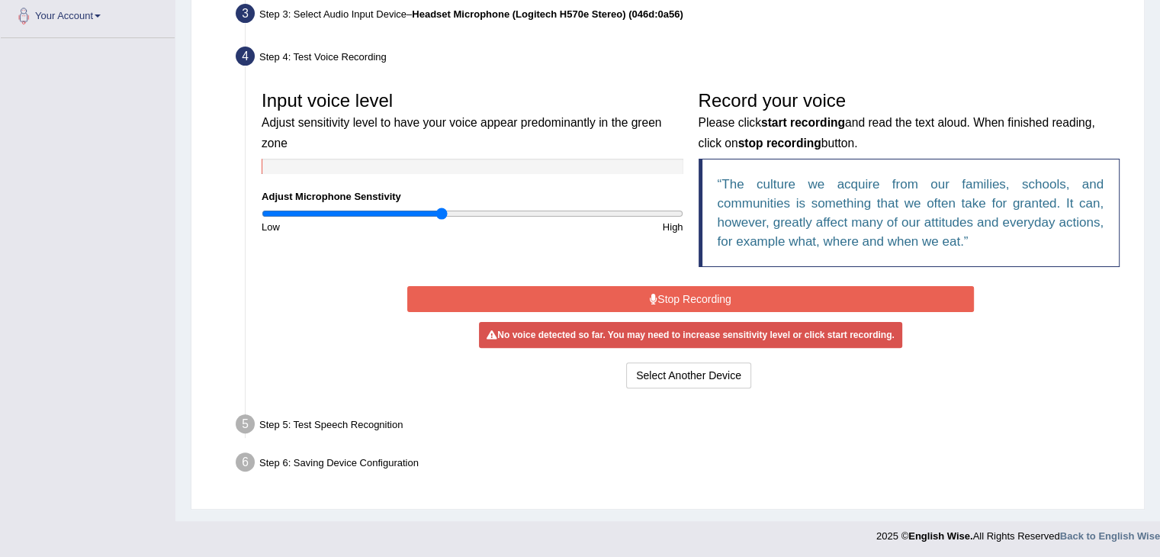
click at [441, 213] on input "range" at bounding box center [472, 213] width 422 height 12
click at [674, 295] on button "Stop Recording" at bounding box center [690, 299] width 566 height 26
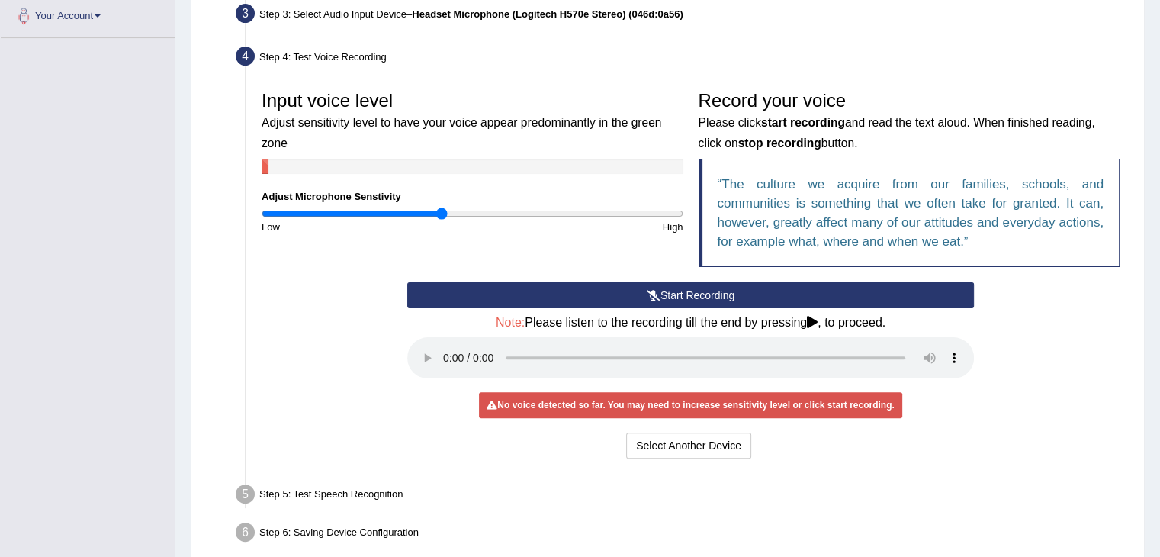
click at [674, 295] on button "Start Recording" at bounding box center [690, 295] width 566 height 26
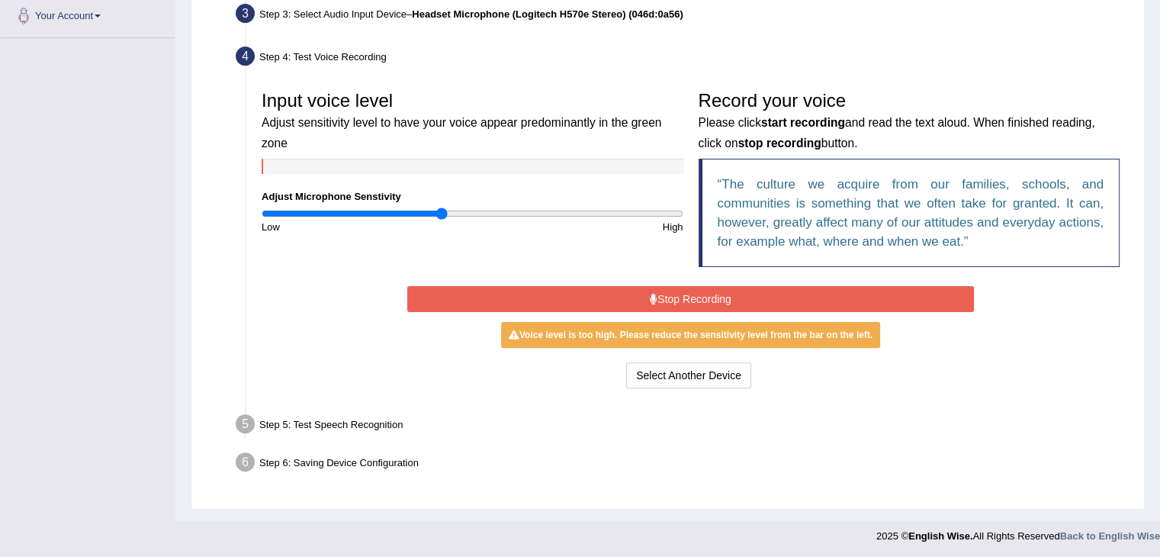
click at [674, 295] on button "Stop Recording" at bounding box center [690, 299] width 566 height 26
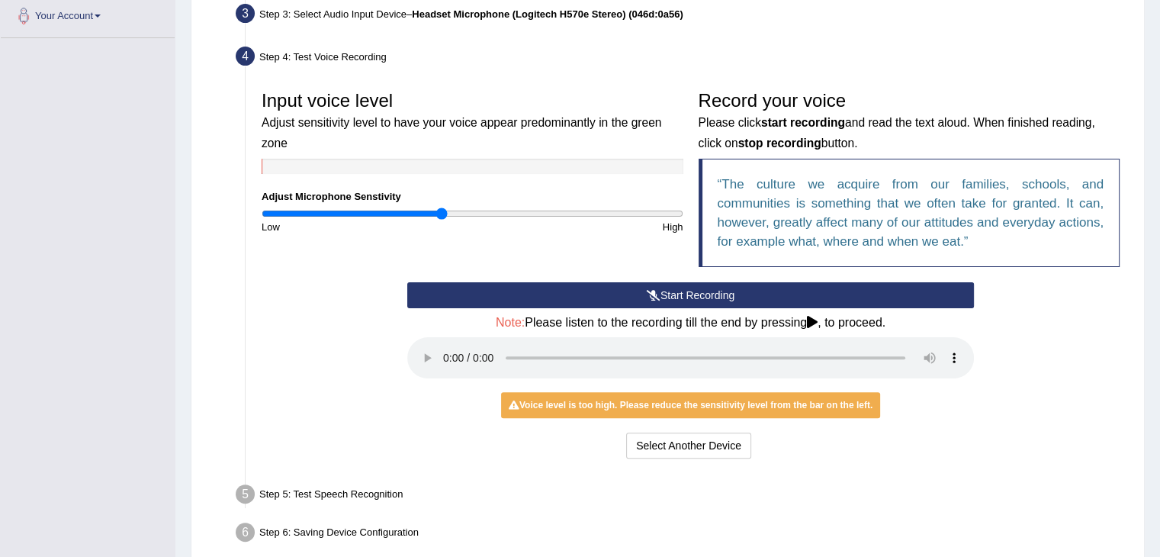
click at [436, 213] on input "range" at bounding box center [472, 213] width 422 height 12
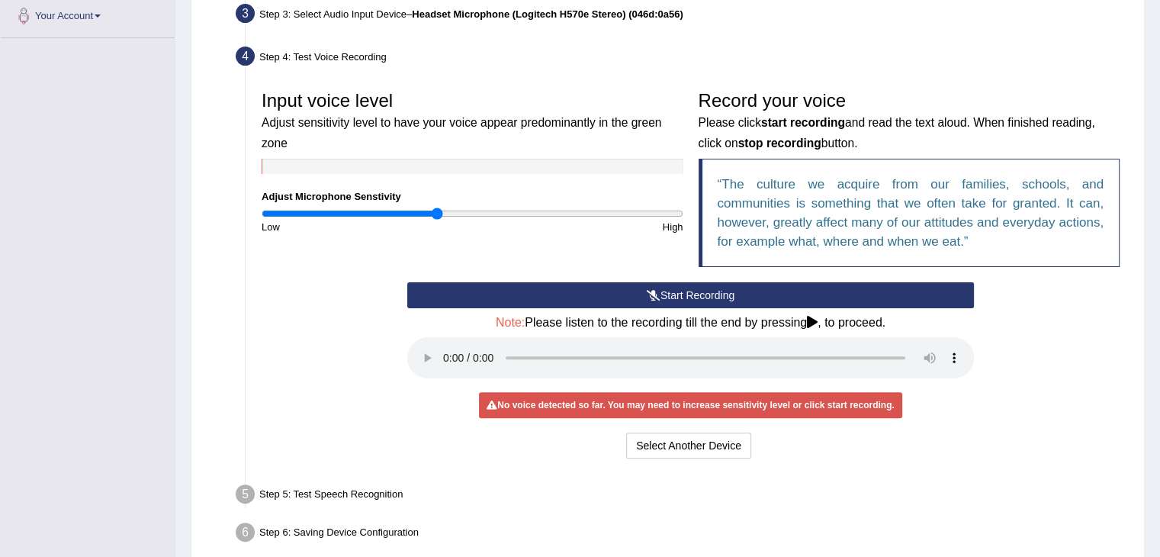
click at [435, 211] on input "range" at bounding box center [472, 213] width 422 height 12
click at [624, 294] on button "Start Recording" at bounding box center [690, 295] width 566 height 26
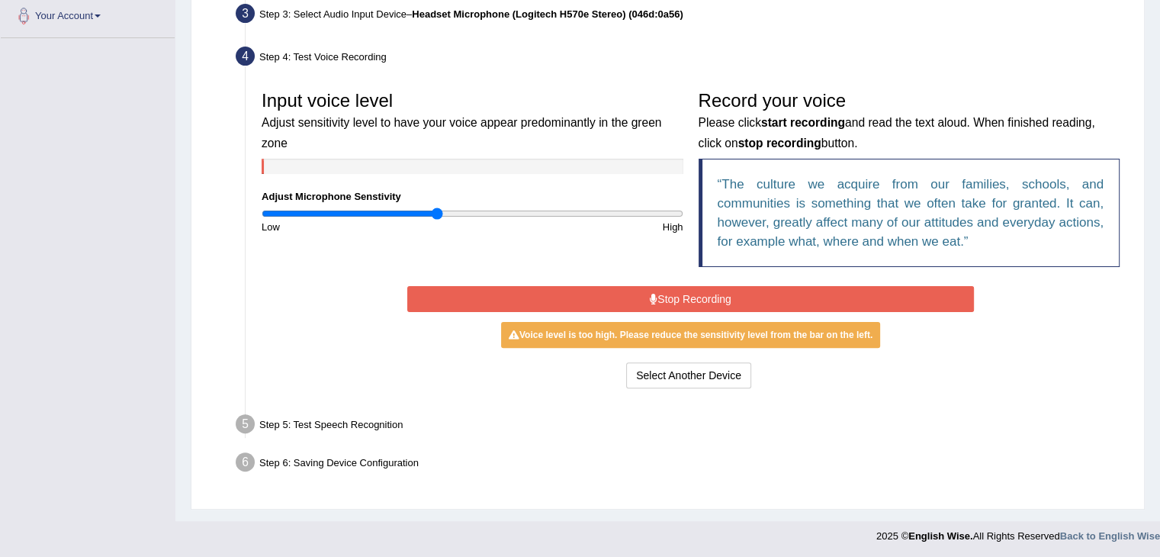
click at [431, 212] on input "range" at bounding box center [472, 213] width 422 height 12
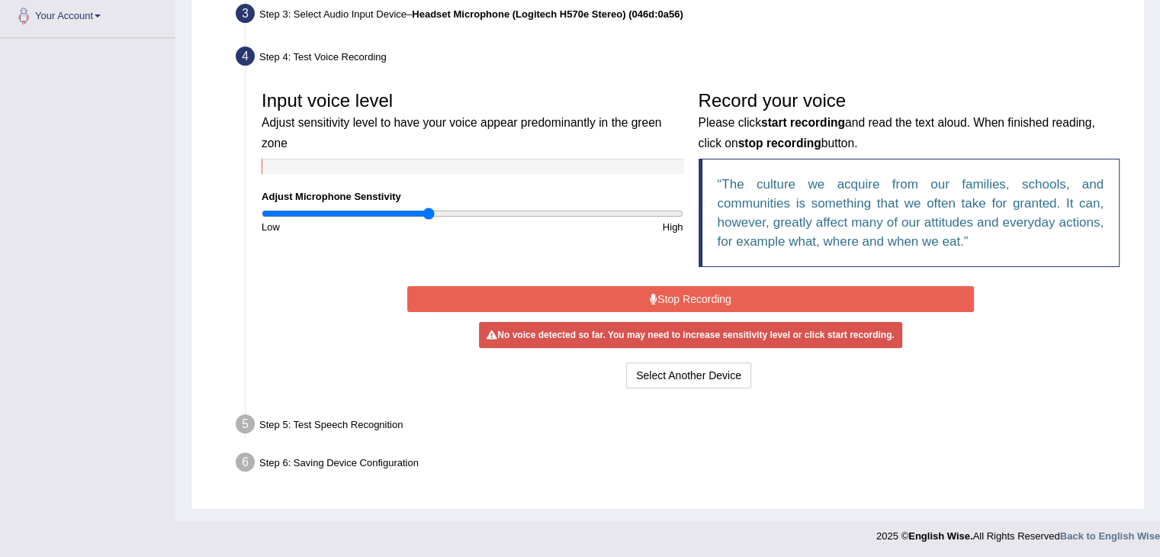
type input "0.8"
click at [428, 212] on input "range" at bounding box center [472, 213] width 422 height 12
click at [697, 306] on button "Stop Recording" at bounding box center [690, 299] width 566 height 26
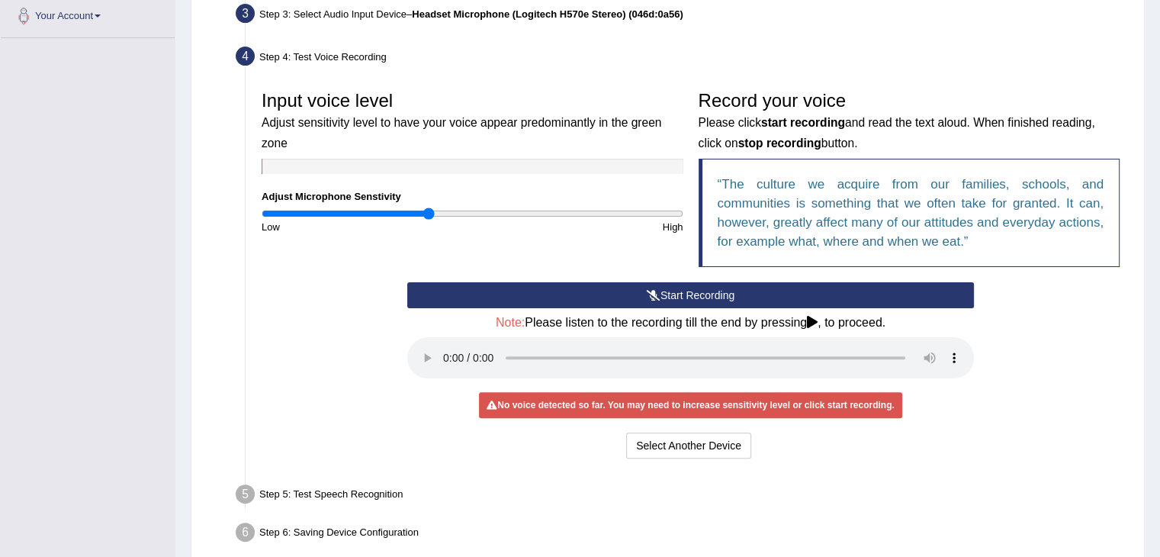
click at [697, 290] on button "Start Recording" at bounding box center [690, 295] width 566 height 26
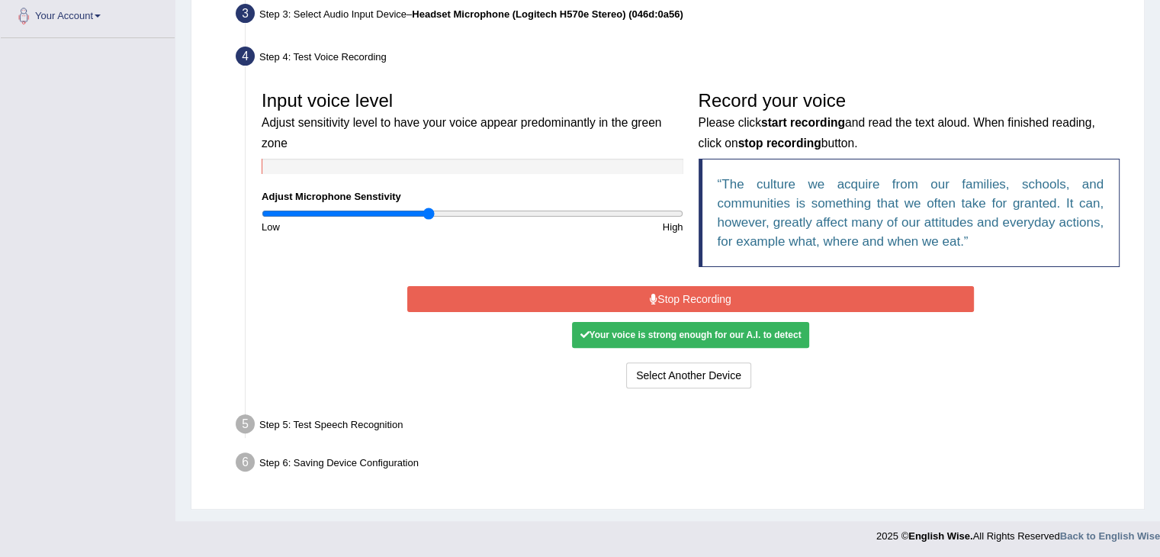
click at [730, 300] on button "Stop Recording" at bounding box center [690, 299] width 566 height 26
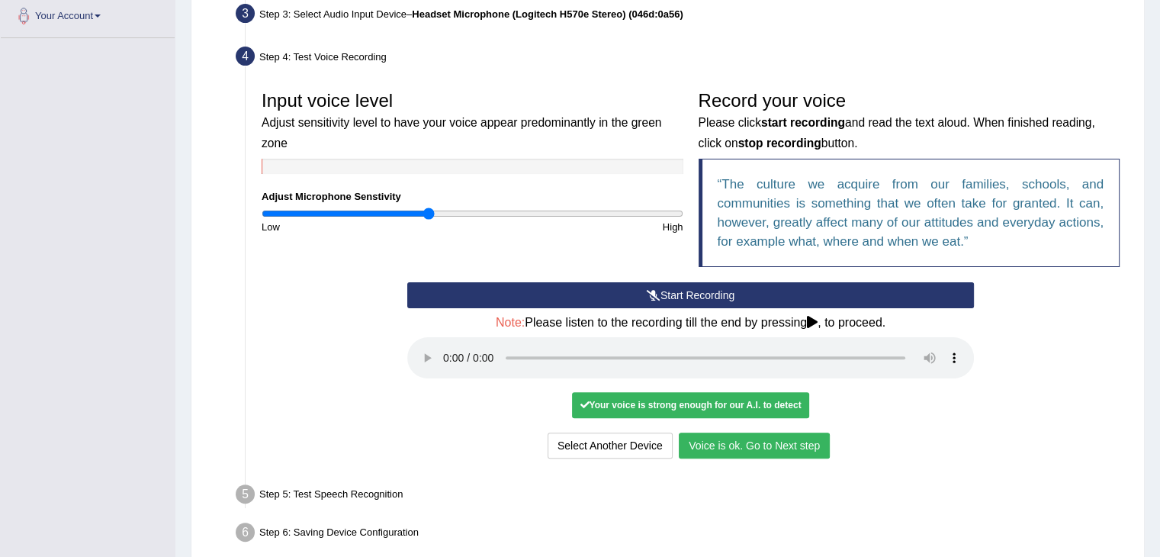
click at [761, 445] on button "Voice is ok. Go to Next step" at bounding box center [754, 445] width 151 height 26
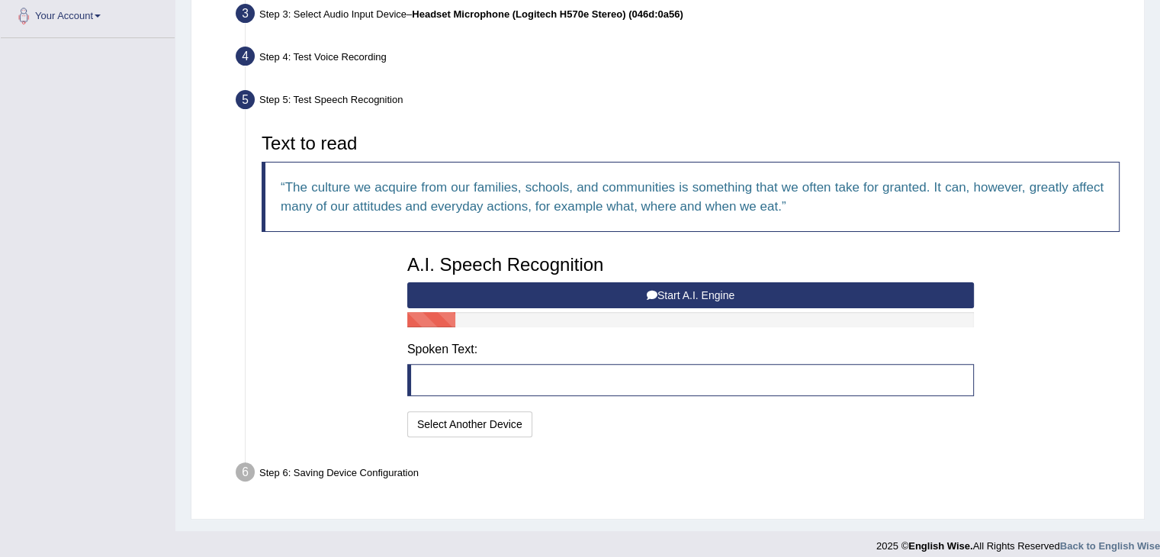
click at [697, 294] on button "Start A.I. Engine" at bounding box center [690, 295] width 566 height 26
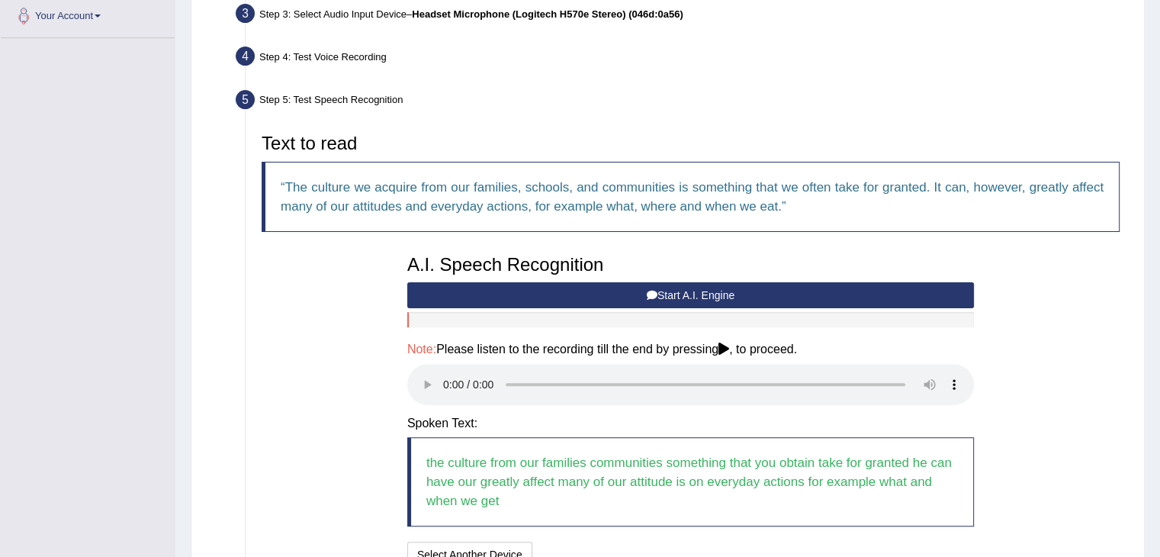
click at [697, 294] on button "Start A.I. Engine" at bounding box center [690, 295] width 566 height 26
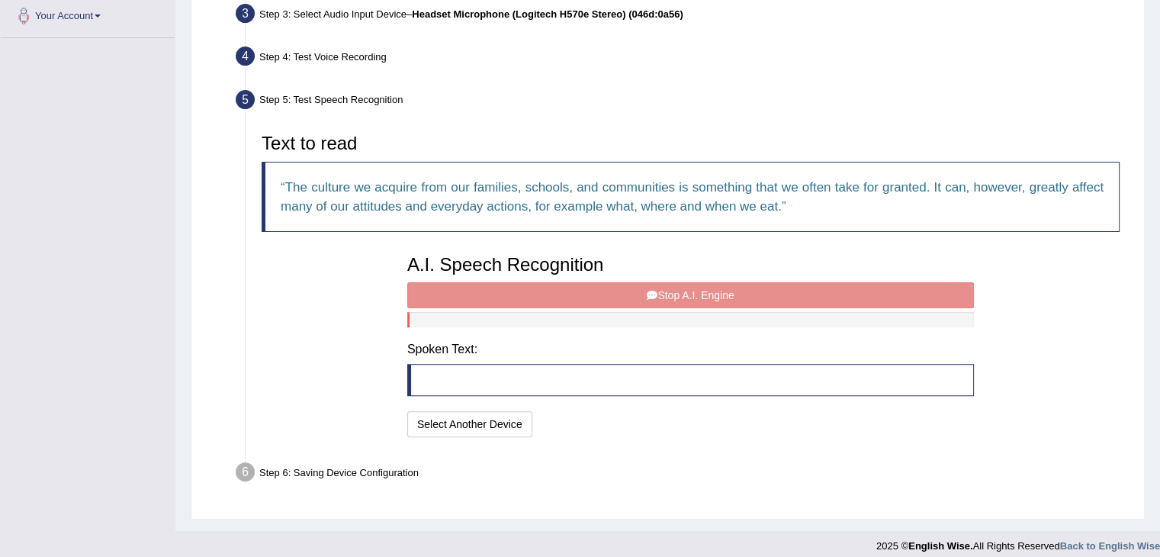
click at [653, 294] on div "A.I. Speech Recognition Start A.I. Engine Stop A.I. Engine Note: Please listen …" at bounding box center [690, 344] width 582 height 194
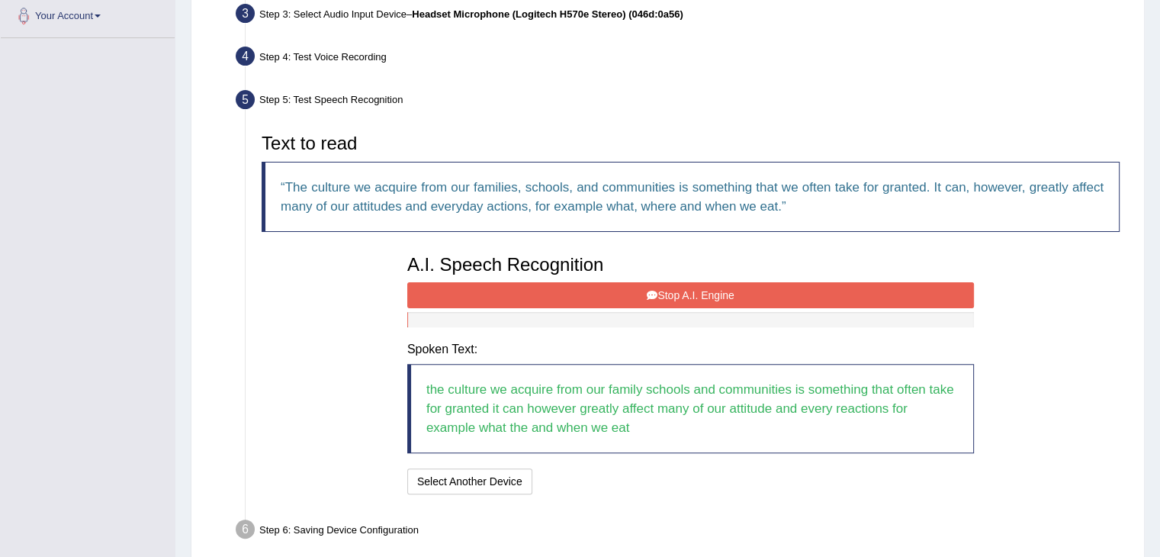
click at [708, 294] on button "Stop A.I. Engine" at bounding box center [690, 295] width 566 height 26
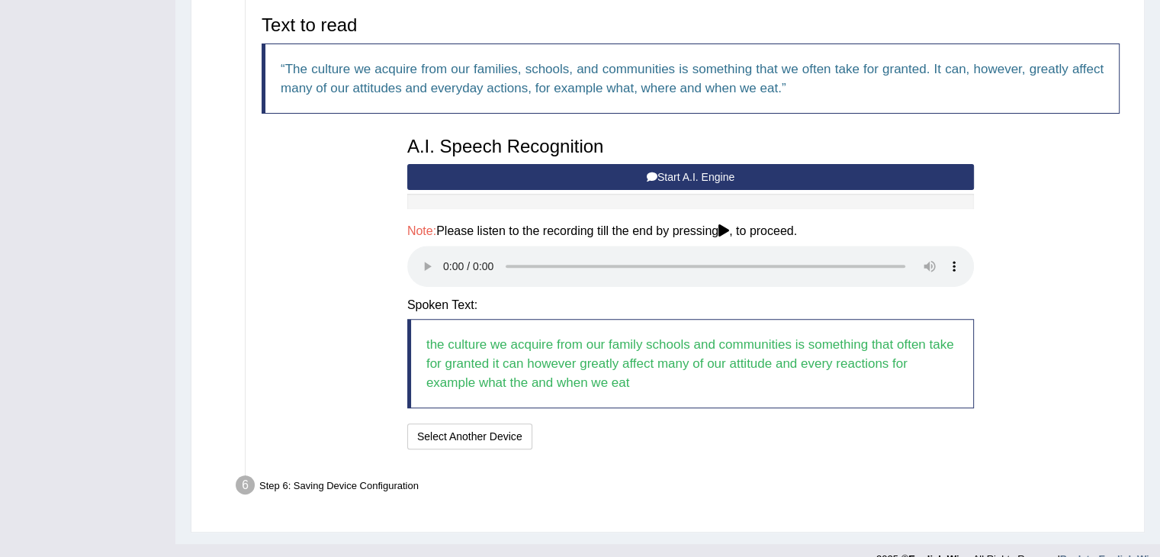
scroll to position [526, 0]
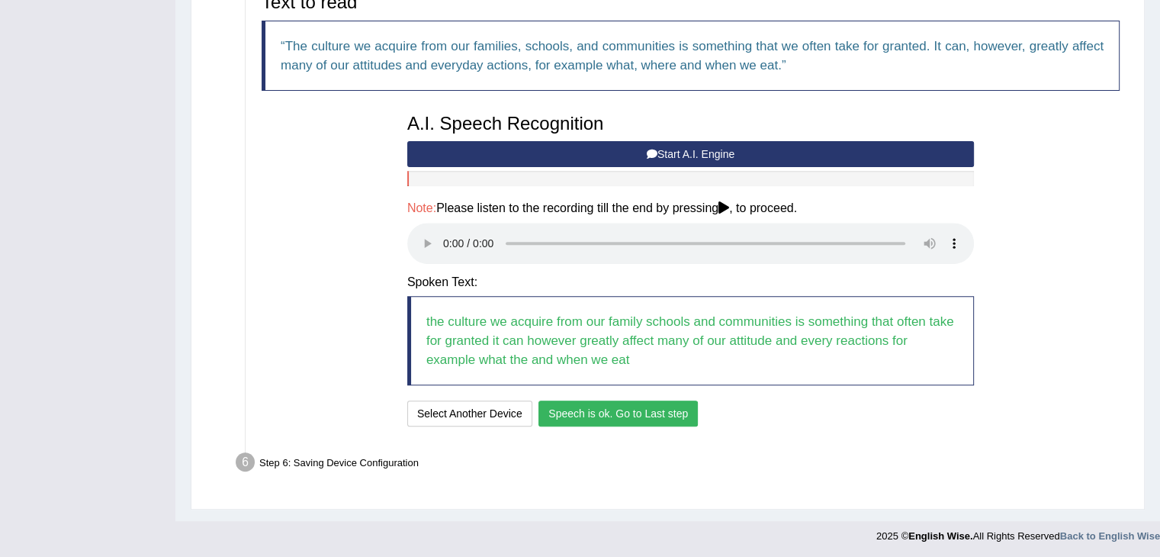
click at [631, 417] on button "Speech is ok. Go to Last step" at bounding box center [617, 413] width 159 height 26
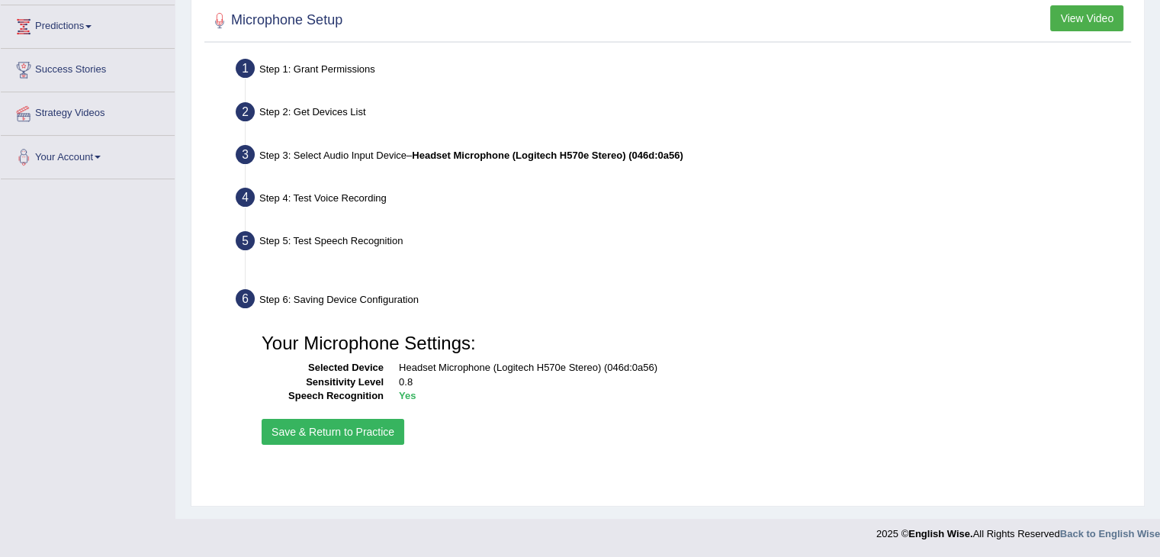
scroll to position [244, 0]
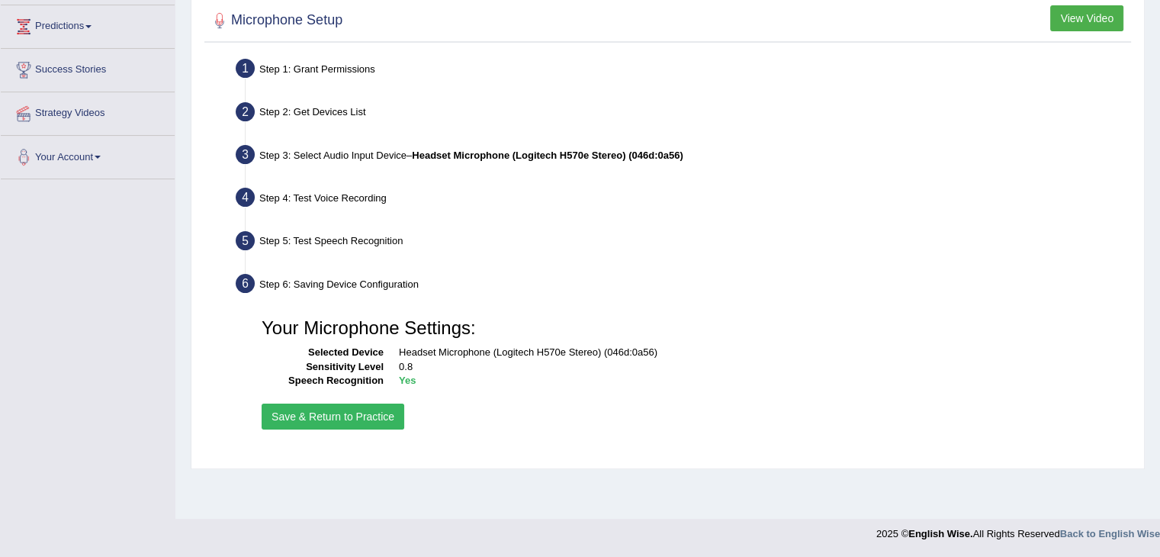
click at [351, 416] on button "Save & Return to Practice" at bounding box center [332, 416] width 143 height 26
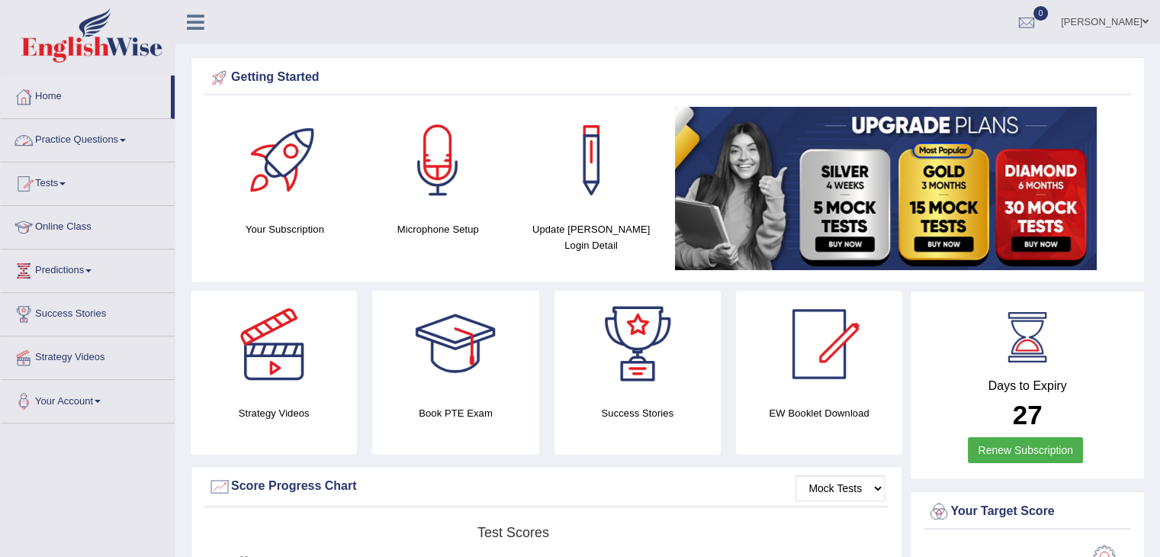
click at [110, 150] on link "Practice Questions" at bounding box center [88, 138] width 174 height 38
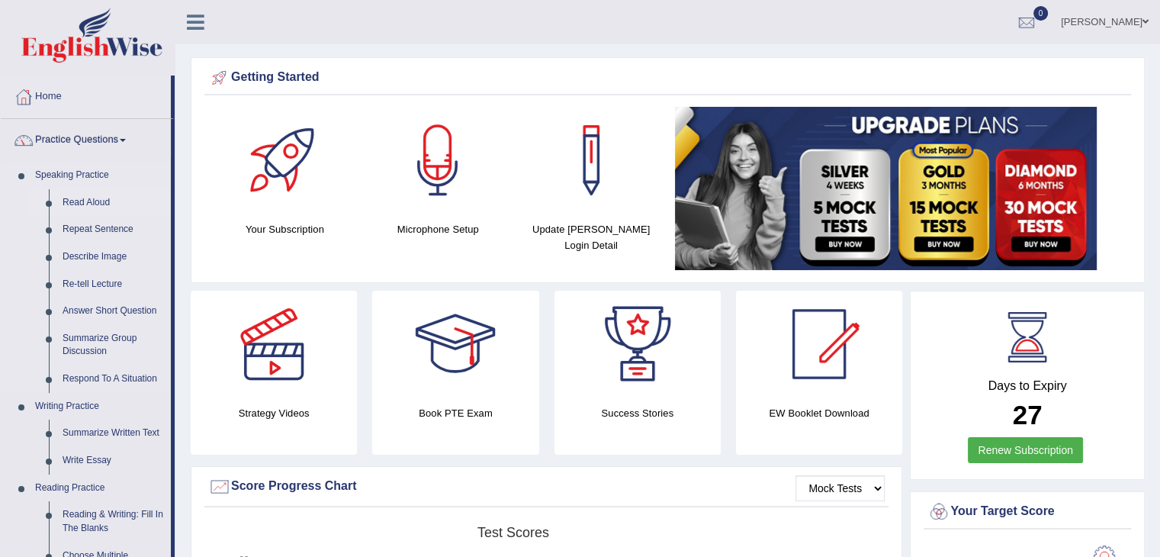
click at [76, 204] on link "Read Aloud" at bounding box center [113, 202] width 115 height 27
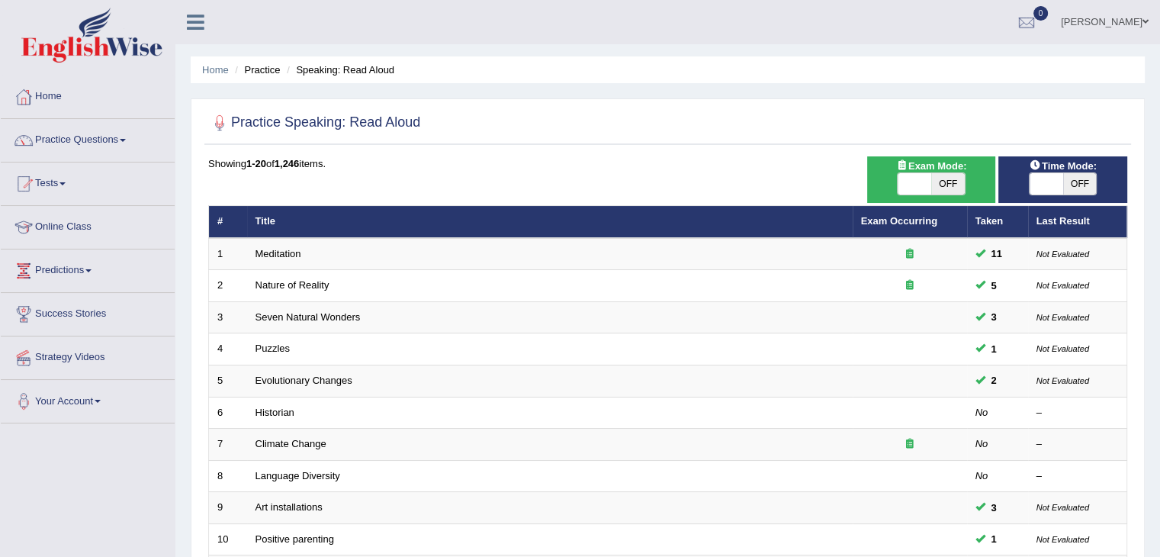
click at [281, 252] on link "Meditation" at bounding box center [278, 253] width 46 height 11
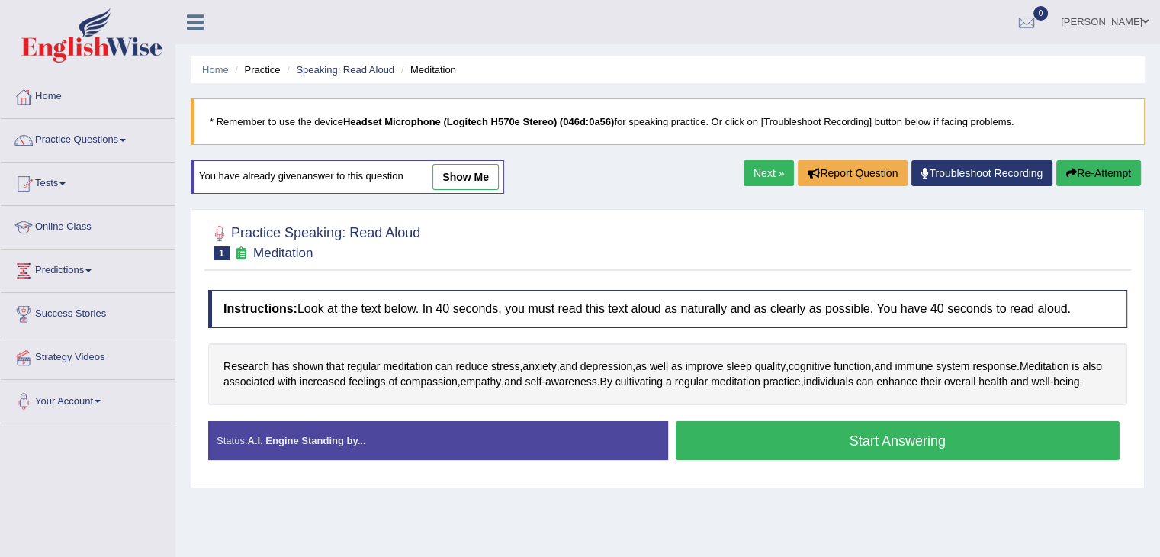
click at [903, 458] on button "Start Answering" at bounding box center [897, 440] width 444 height 39
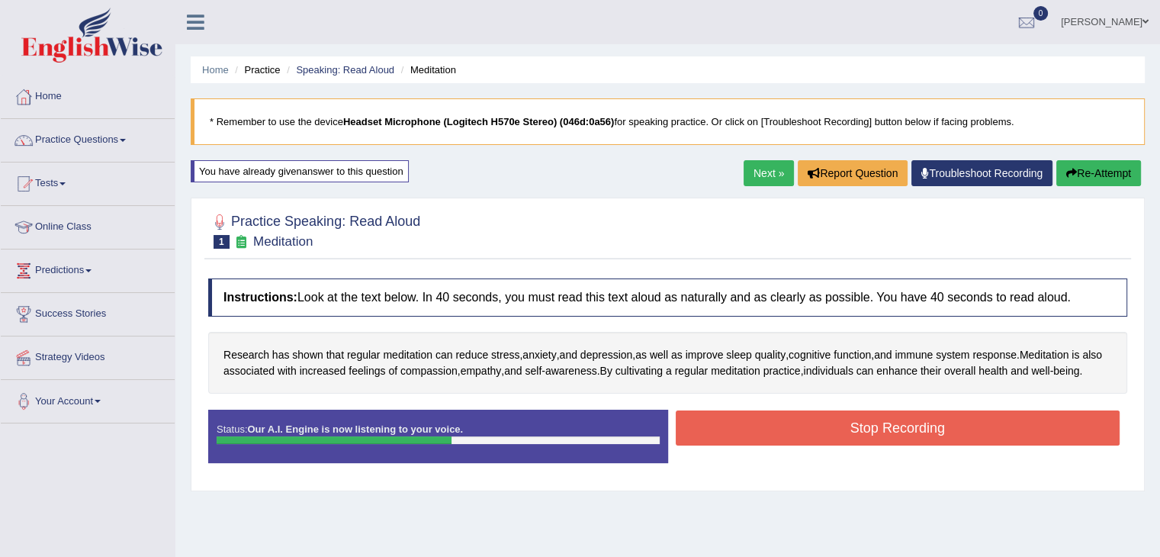
click at [903, 445] on button "Stop Recording" at bounding box center [897, 427] width 444 height 35
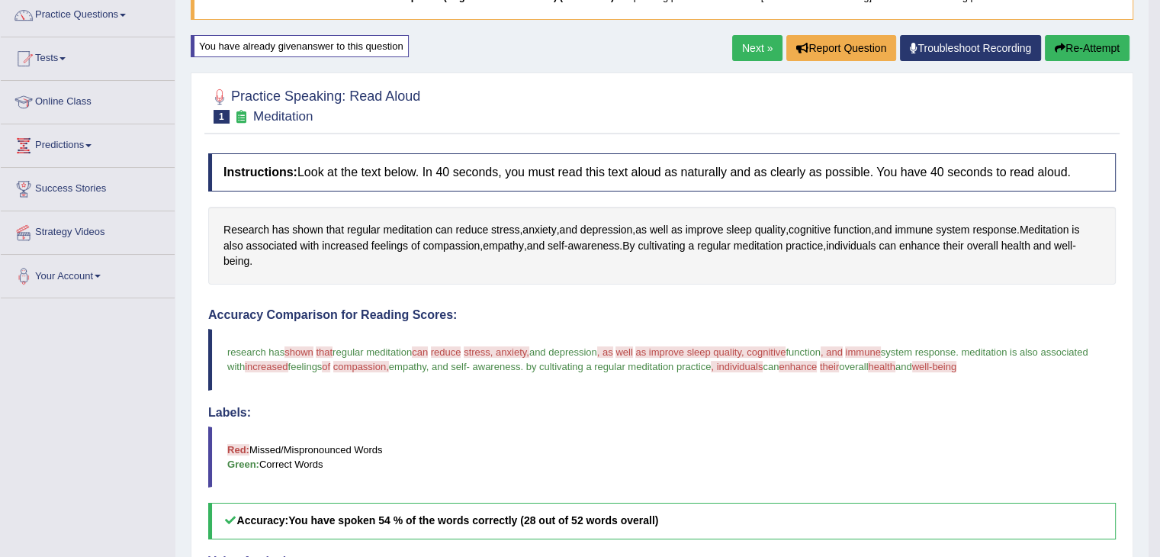
scroll to position [125, 0]
click at [1098, 37] on button "Re-Attempt" at bounding box center [1086, 48] width 85 height 26
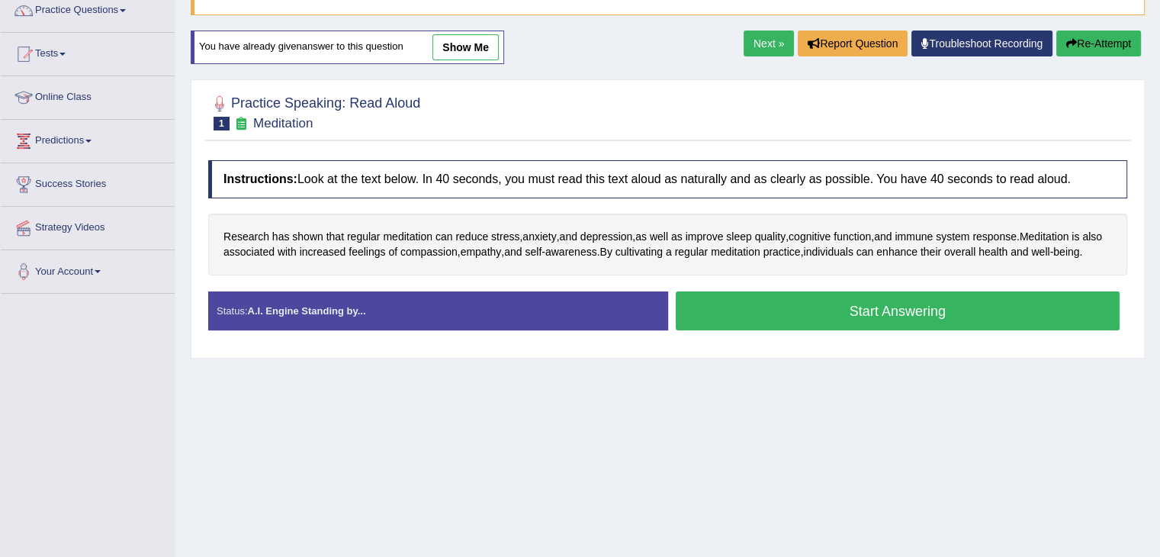
click at [818, 315] on button "Start Answering" at bounding box center [897, 310] width 444 height 39
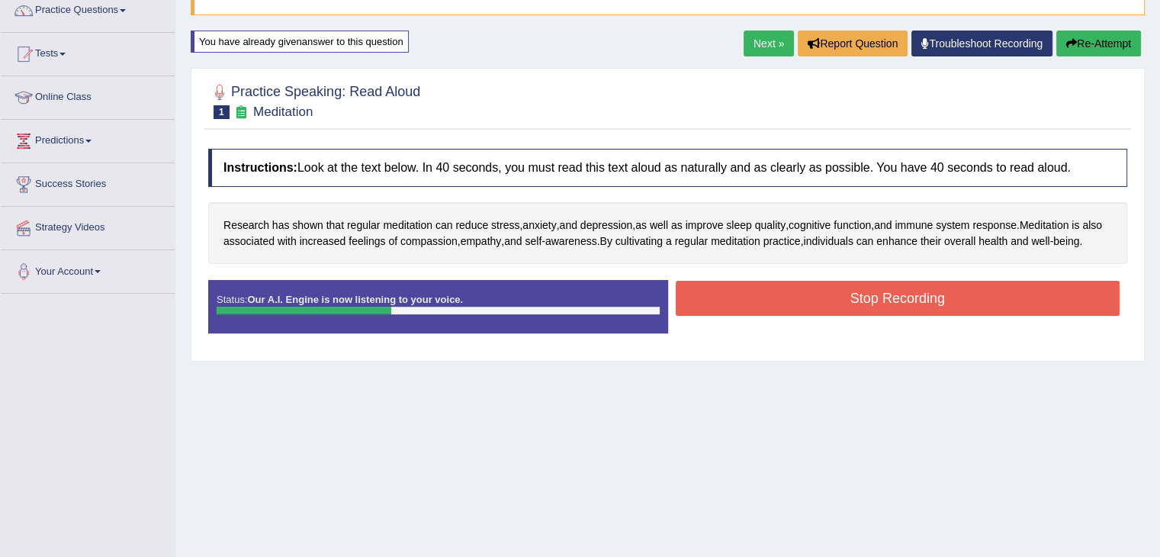
click at [818, 315] on button "Stop Recording" at bounding box center [897, 298] width 444 height 35
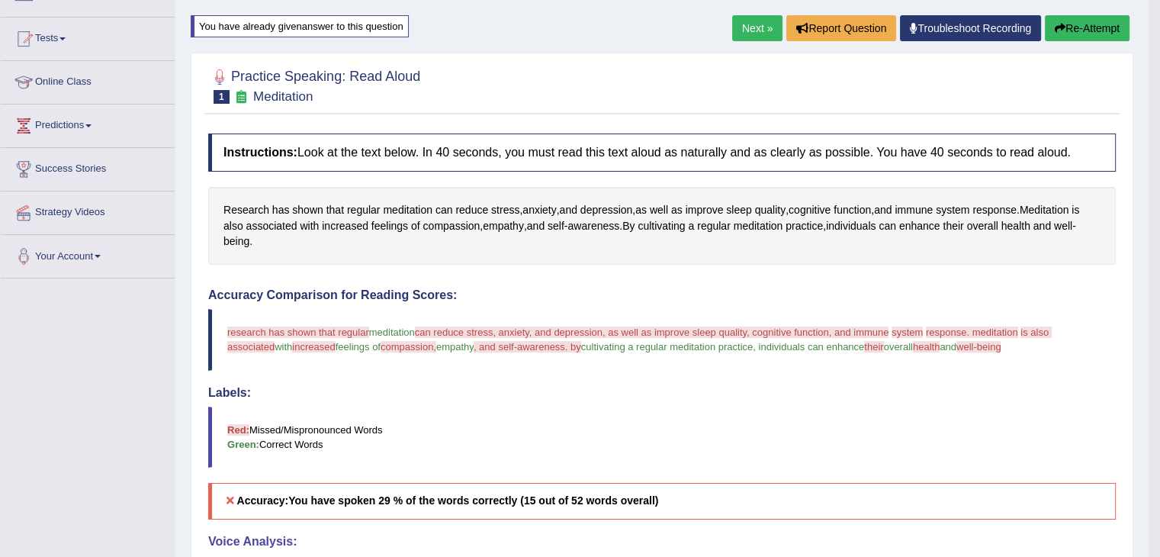
scroll to position [139, 0]
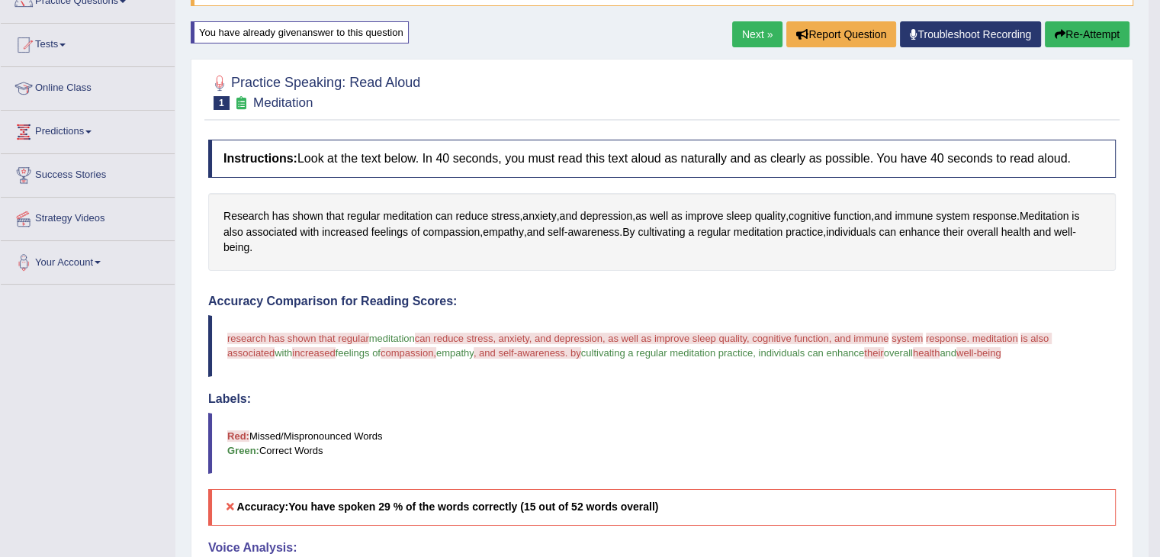
click at [1098, 39] on button "Re-Attempt" at bounding box center [1086, 34] width 85 height 26
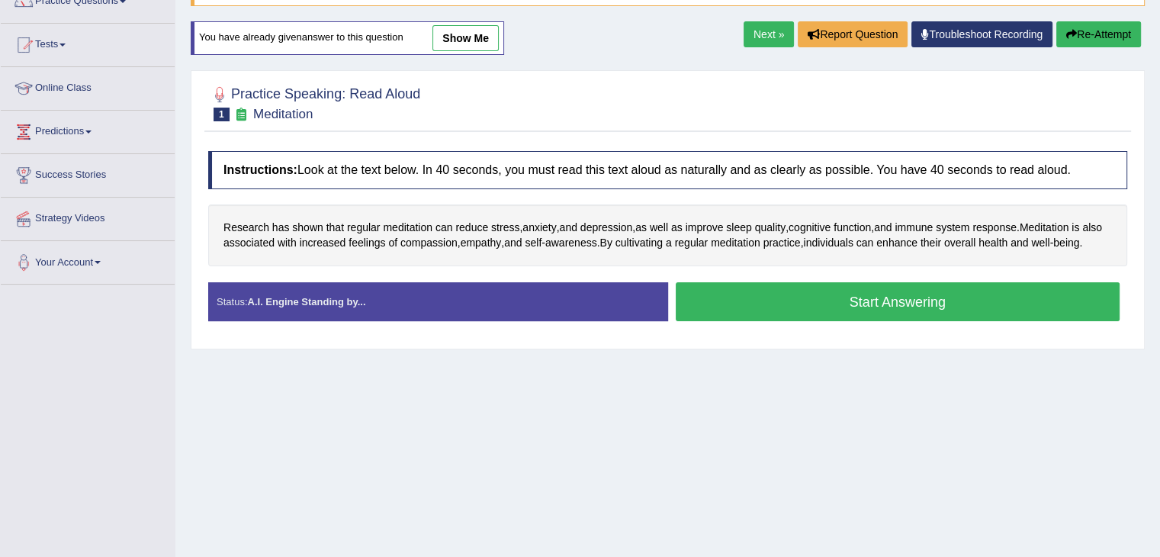
click at [852, 307] on button "Start Answering" at bounding box center [897, 301] width 444 height 39
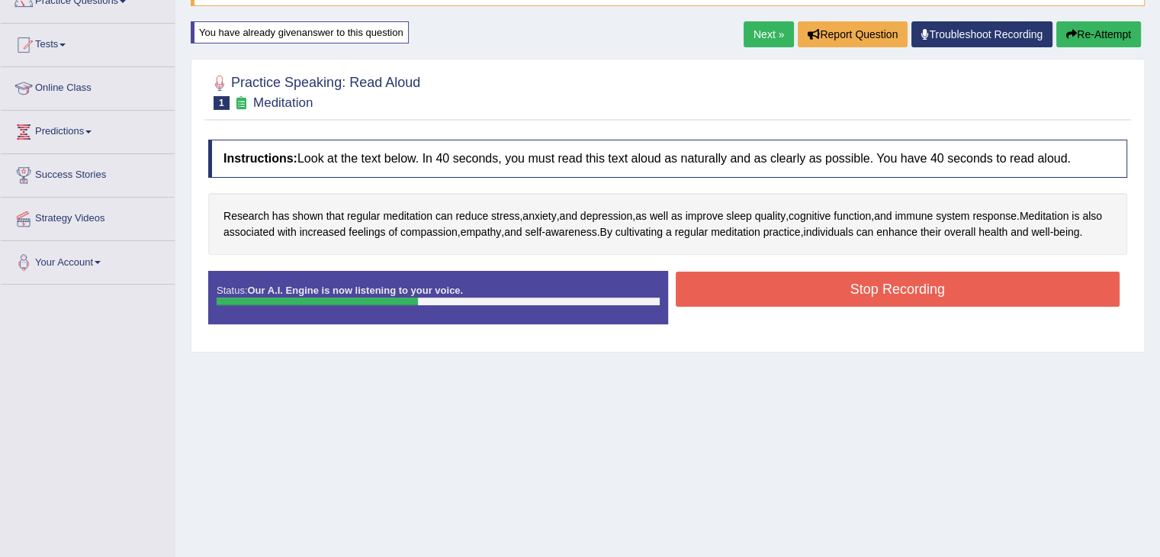
click at [904, 306] on button "Stop Recording" at bounding box center [897, 288] width 444 height 35
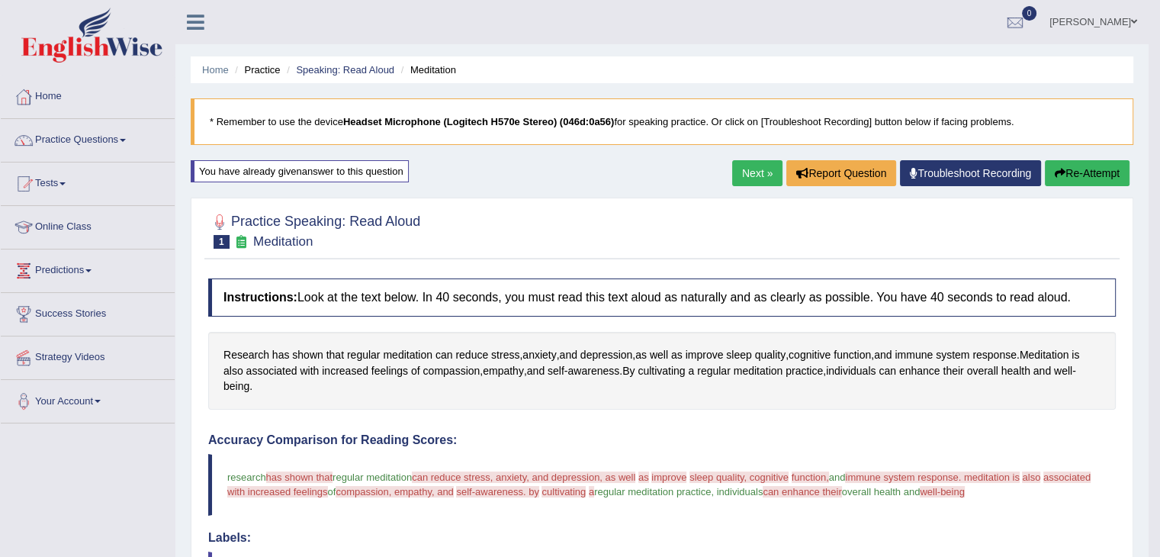
click at [746, 172] on link "Next »" at bounding box center [757, 173] width 50 height 26
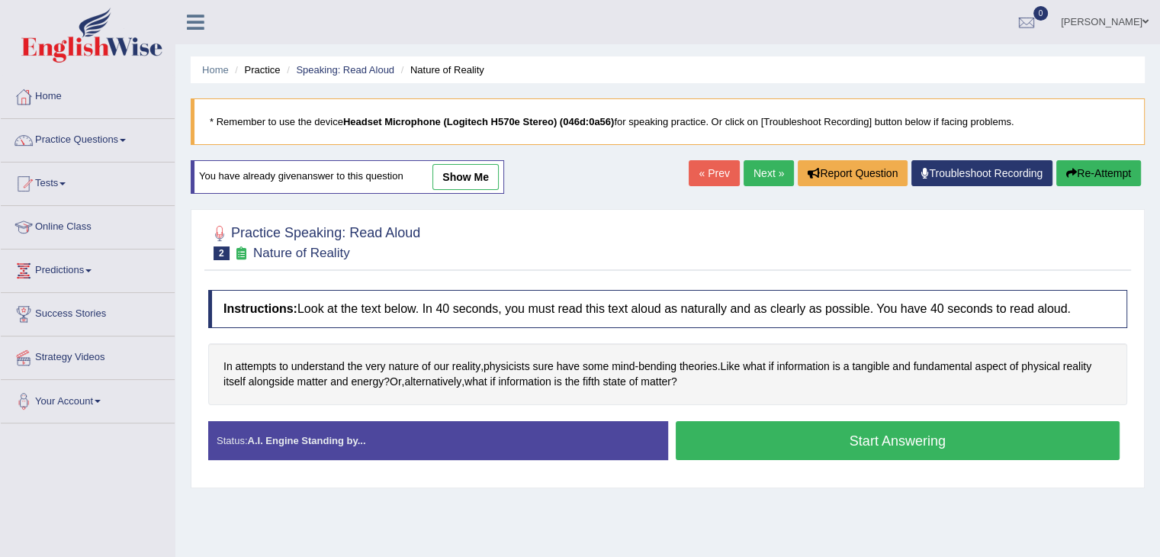
click at [856, 441] on button "Start Answering" at bounding box center [897, 440] width 444 height 39
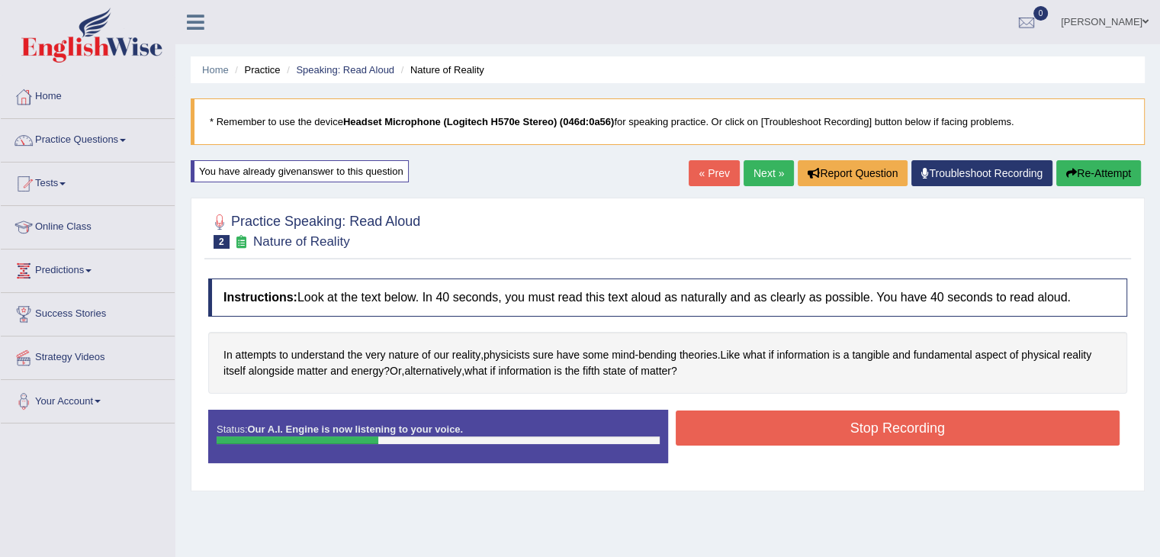
click at [861, 423] on button "Stop Recording" at bounding box center [897, 427] width 444 height 35
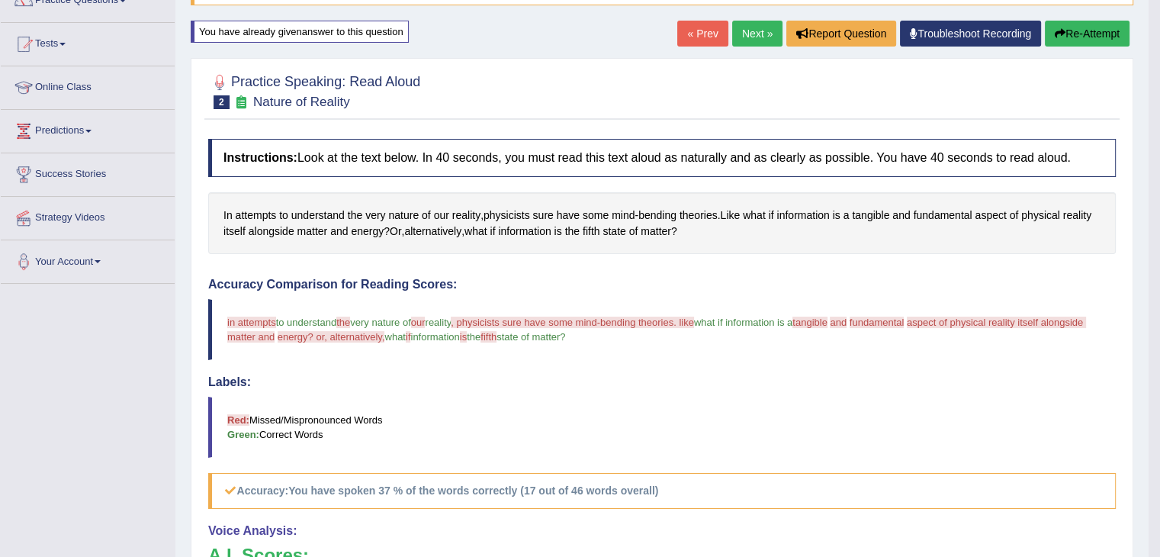
scroll to position [137, 0]
